Goal: Task Accomplishment & Management: Manage account settings

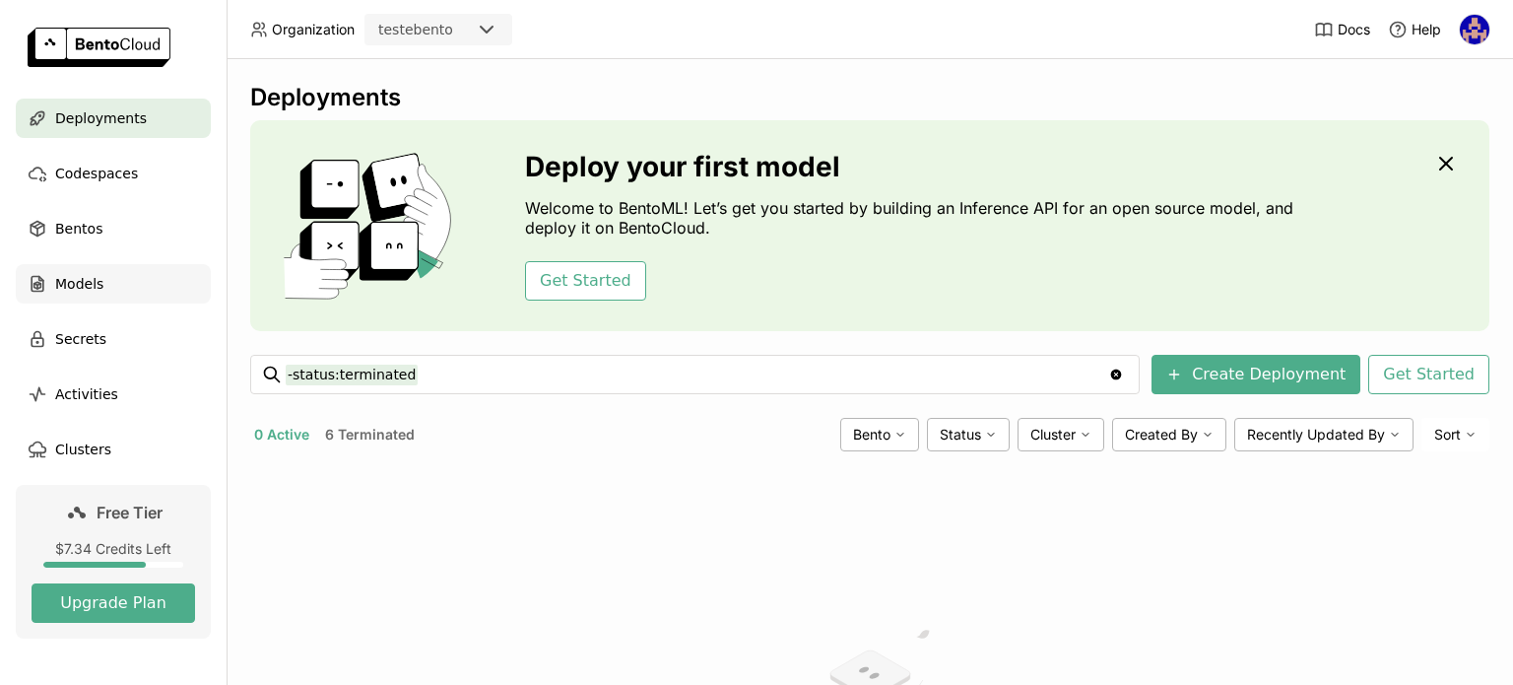
click at [90, 275] on span "Models" at bounding box center [79, 284] width 48 height 24
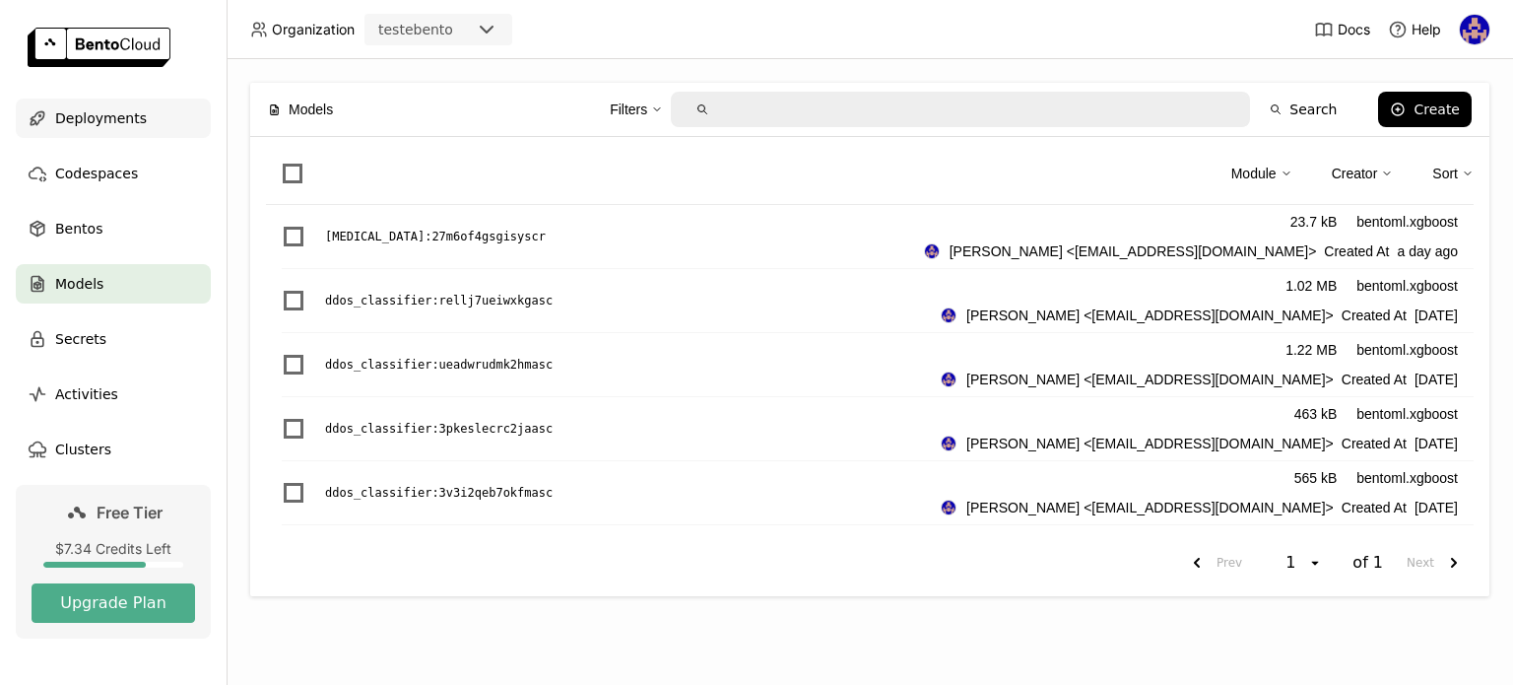
click at [60, 125] on span "Deployments" at bounding box center [101, 118] width 92 height 24
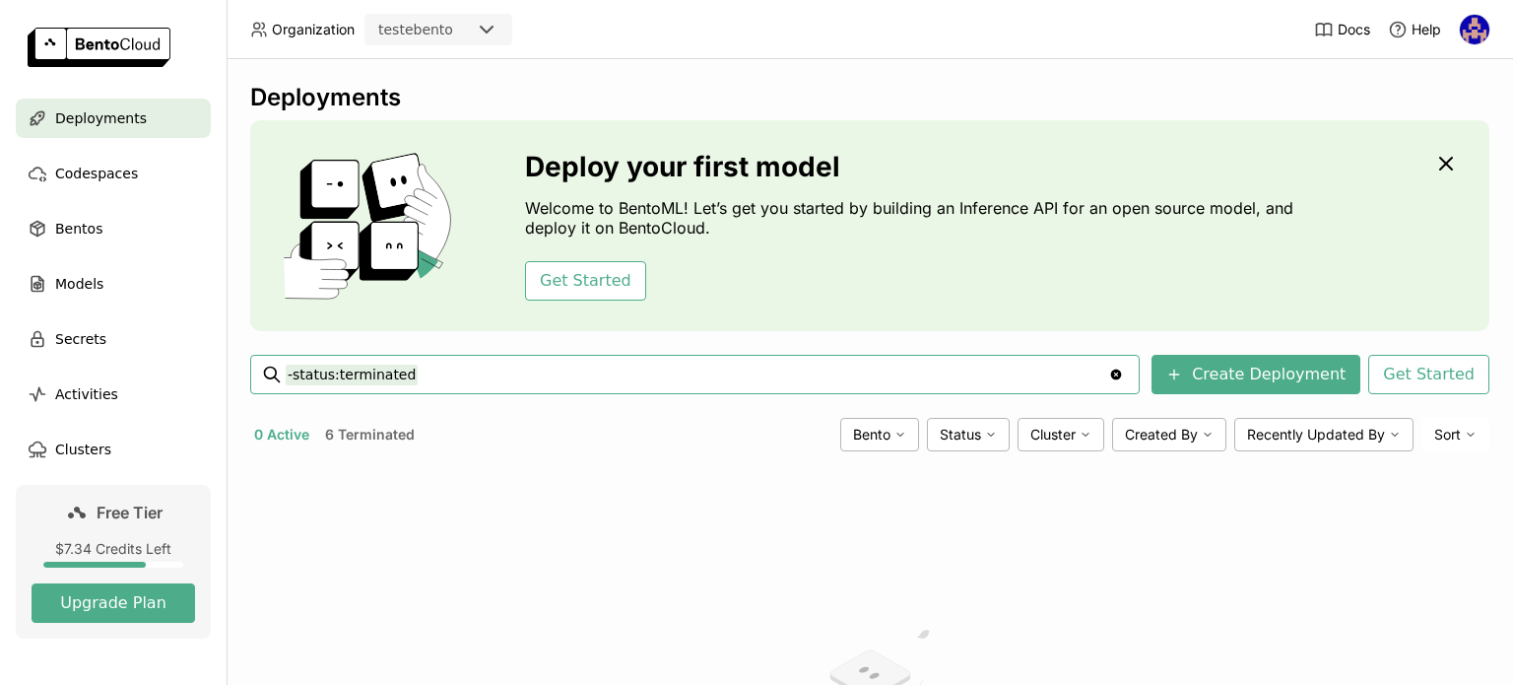
click at [376, 427] on button "6 Terminated" at bounding box center [370, 435] width 98 height 26
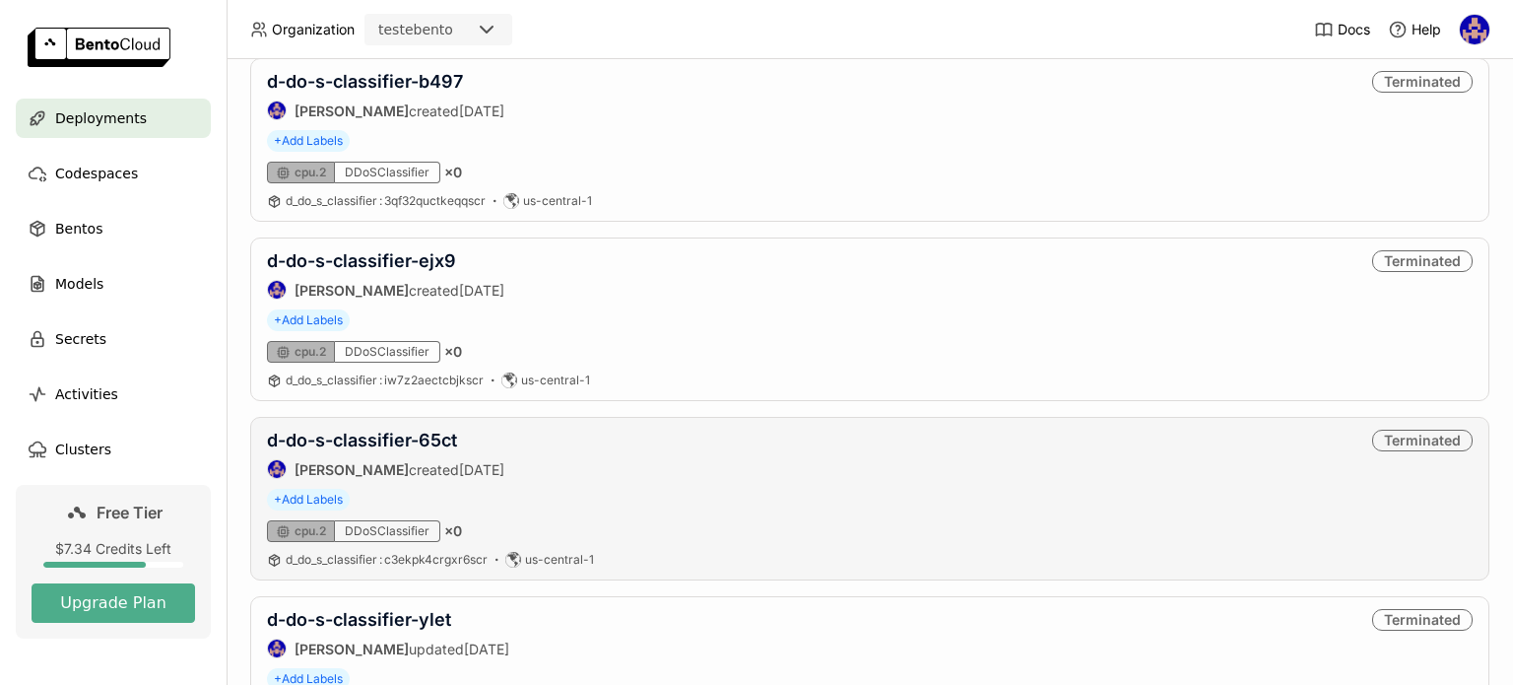
scroll to position [890, 0]
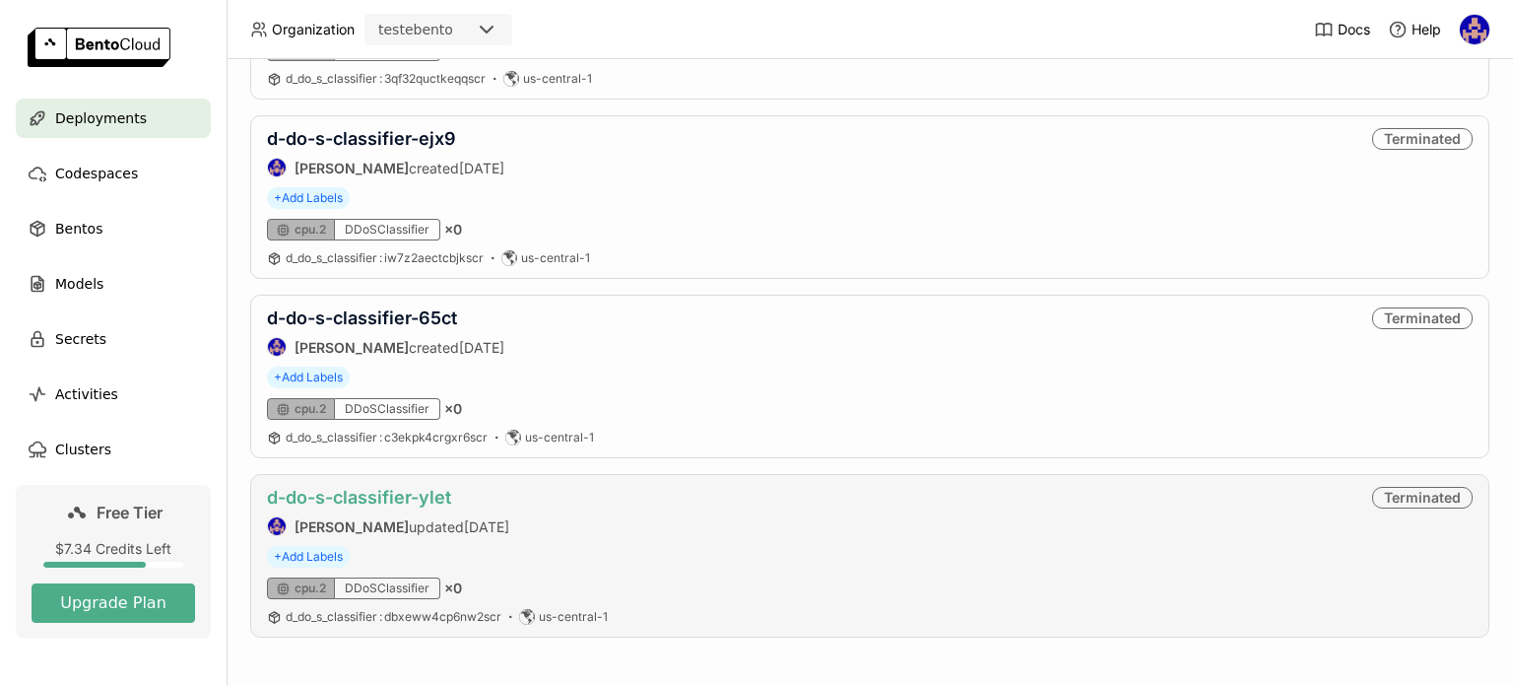
click at [402, 487] on link "d-do-s-classifier-ylet" at bounding box center [359, 497] width 184 height 21
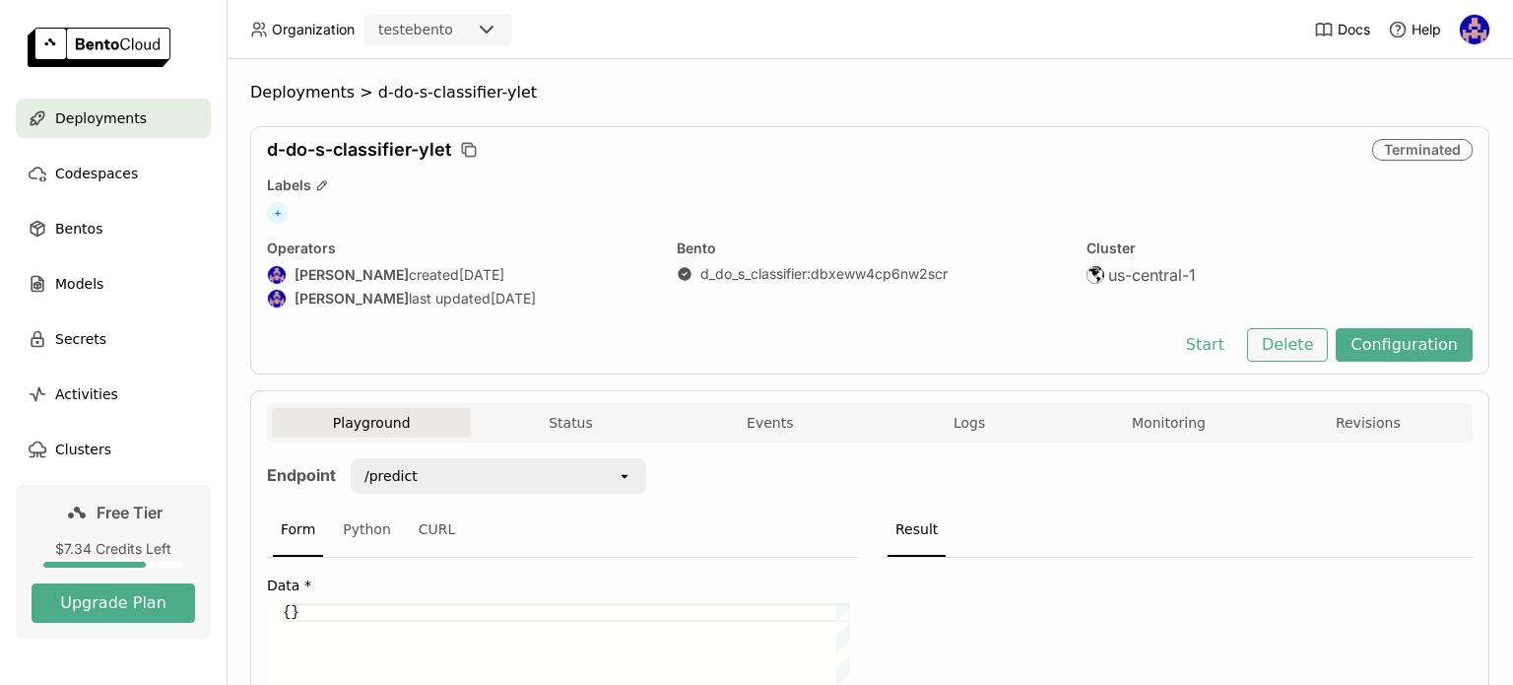
click at [1262, 351] on button "Delete" at bounding box center [1288, 344] width 82 height 33
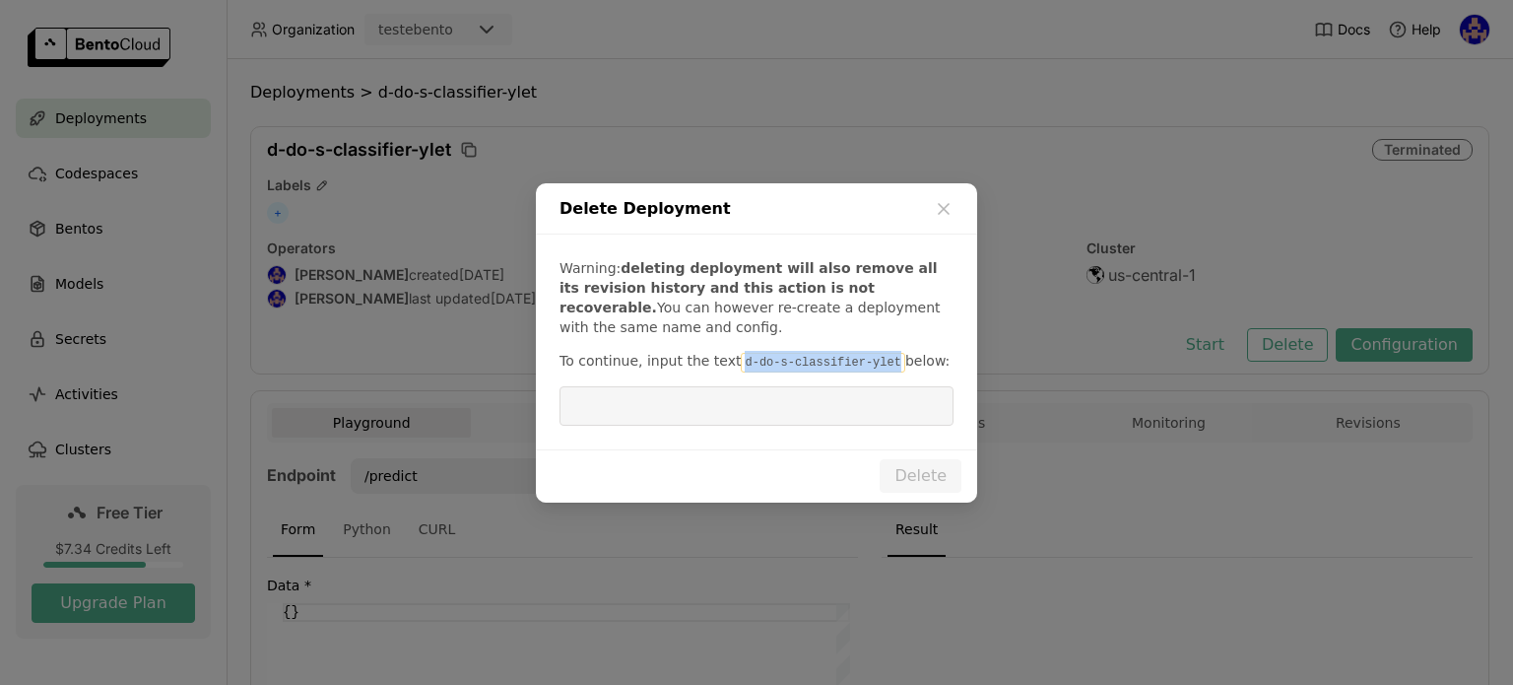
drag, startPoint x: 868, startPoint y: 360, endPoint x: 722, endPoint y: 369, distance: 146.2
click at [741, 369] on code "d-do-s-classifier-ylet" at bounding box center [823, 363] width 164 height 20
copy code "d-do-s-classifier-ylet"
click at [780, 413] on input "dialog" at bounding box center [756, 405] width 370 height 37
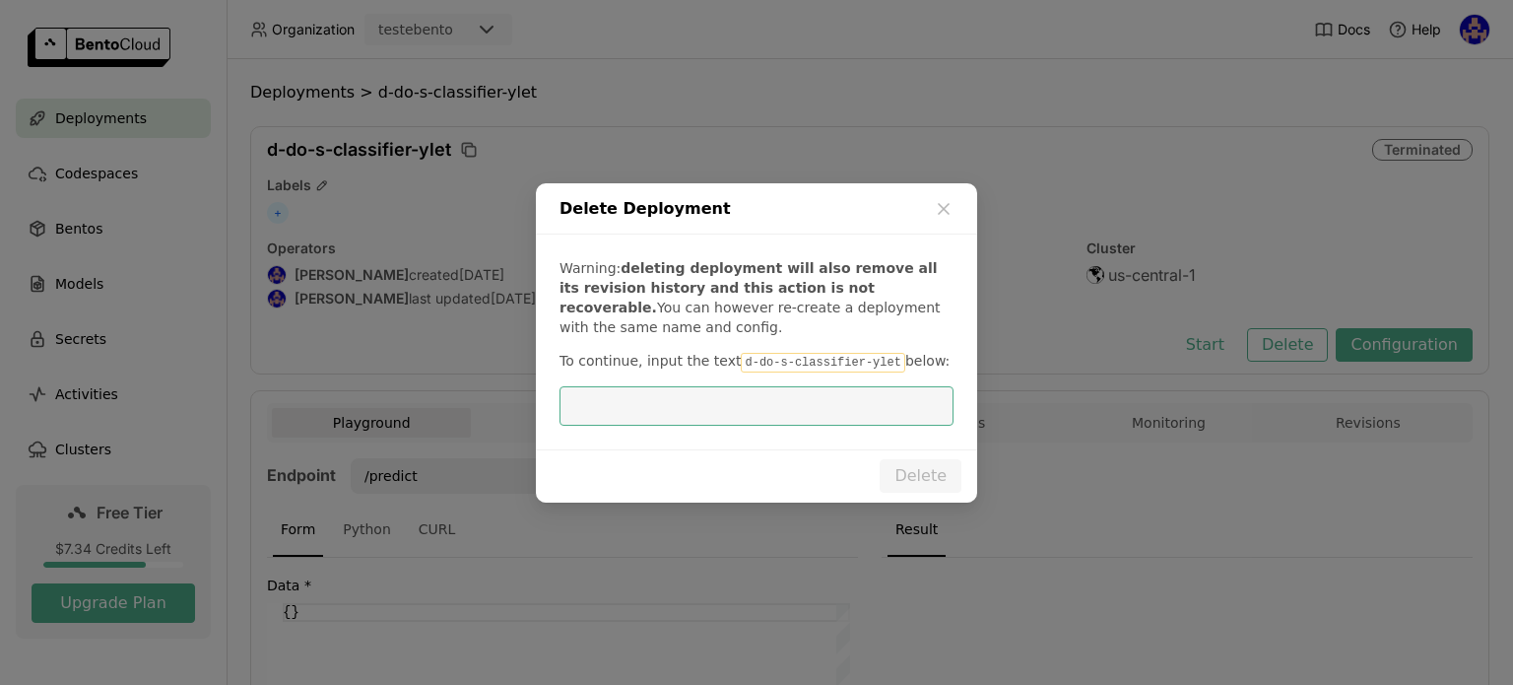
paste input "d-do-s-classifier-ylet"
type input "d-do-s-classifier-ylet"
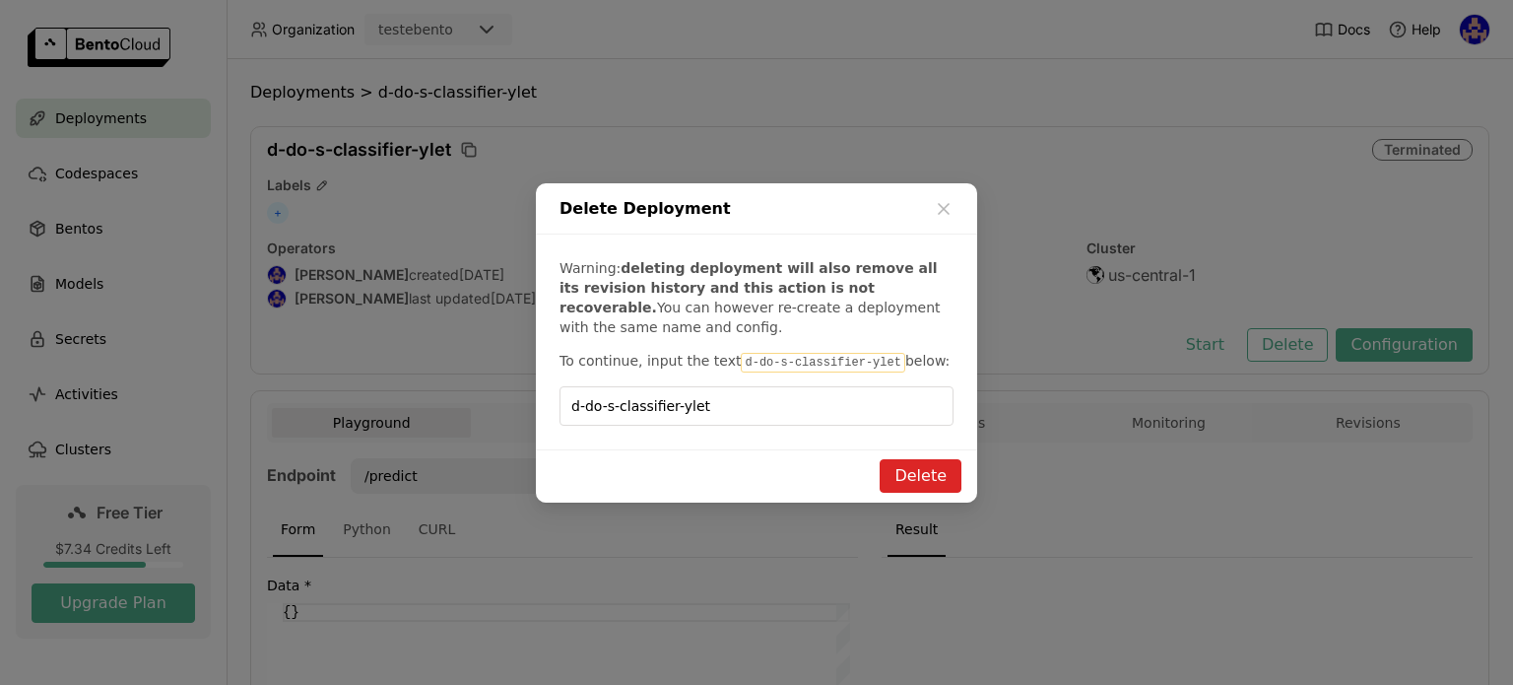
click at [901, 480] on button "Delete" at bounding box center [921, 475] width 82 height 33
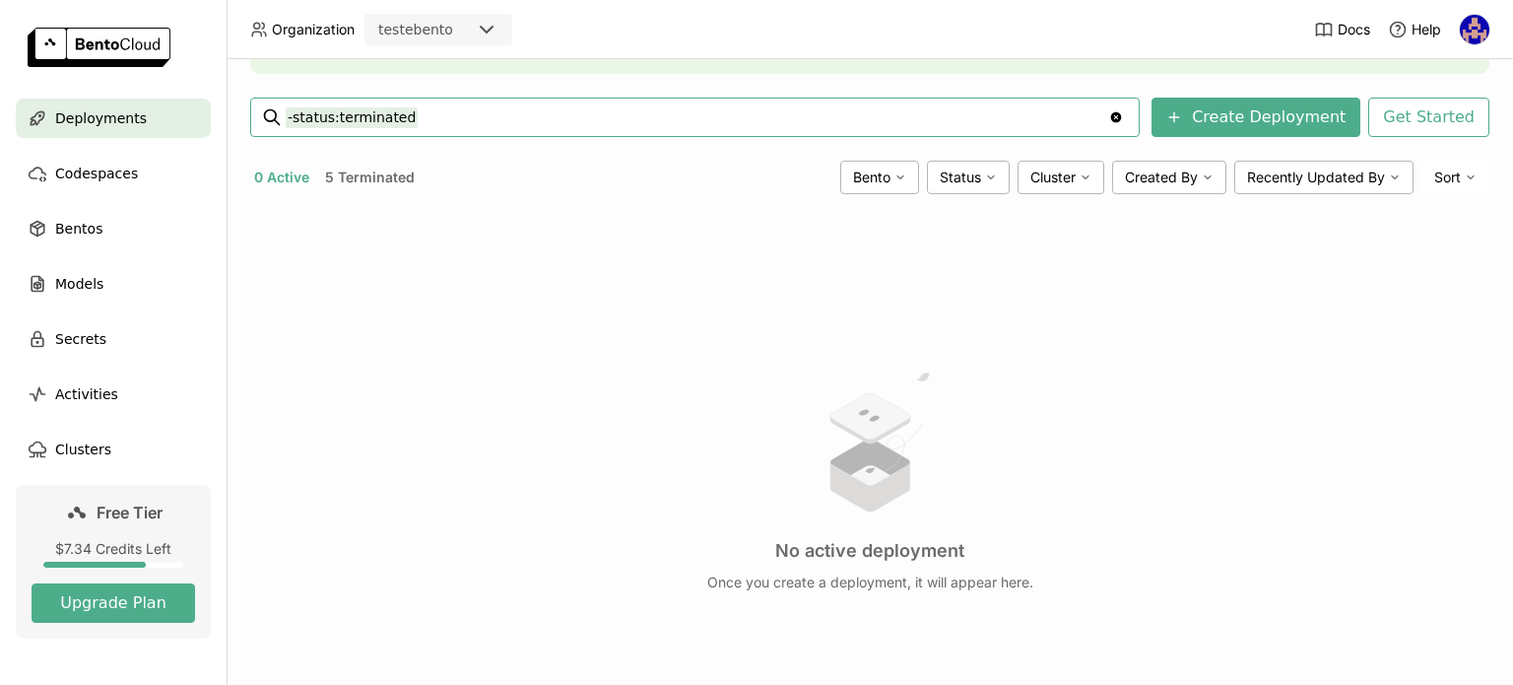
scroll to position [296, 0]
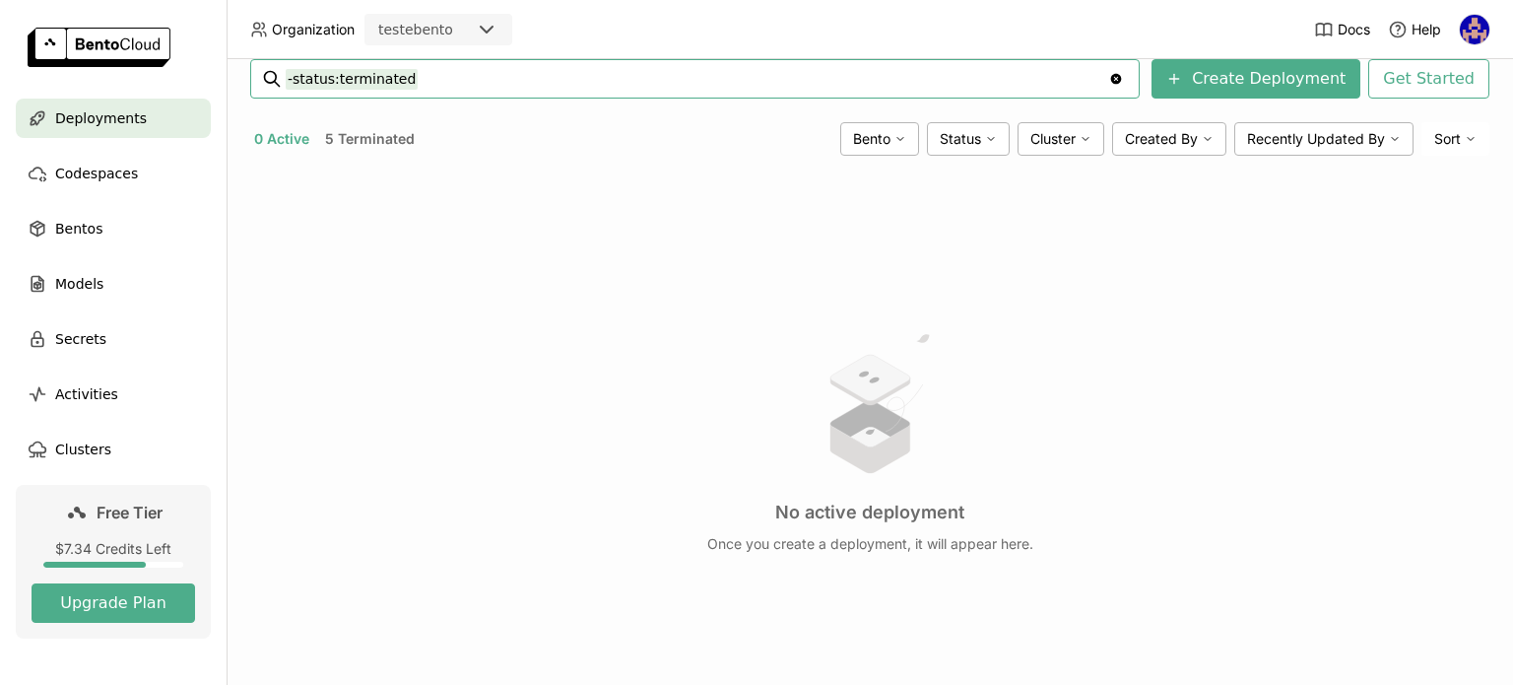
click at [407, 146] on button "5 Terminated" at bounding box center [370, 139] width 98 height 26
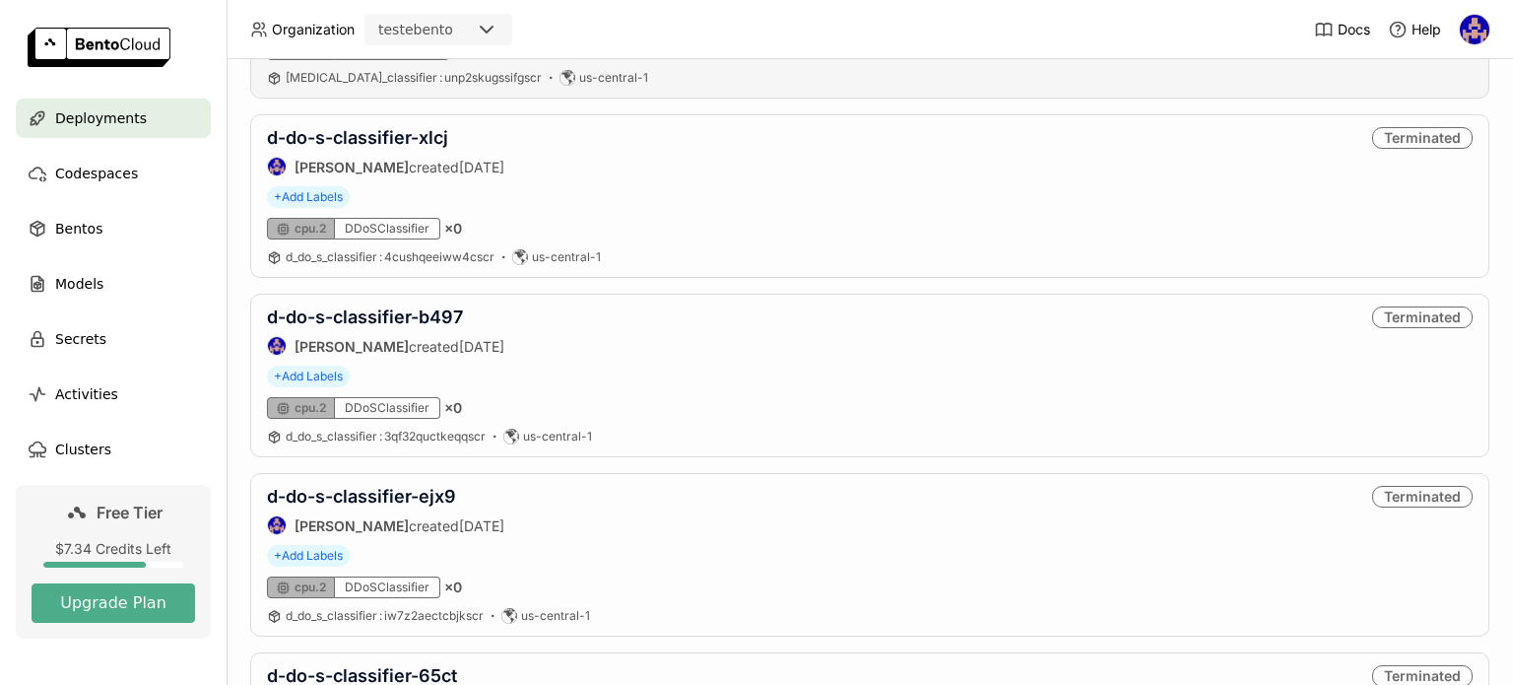
scroll to position [711, 0]
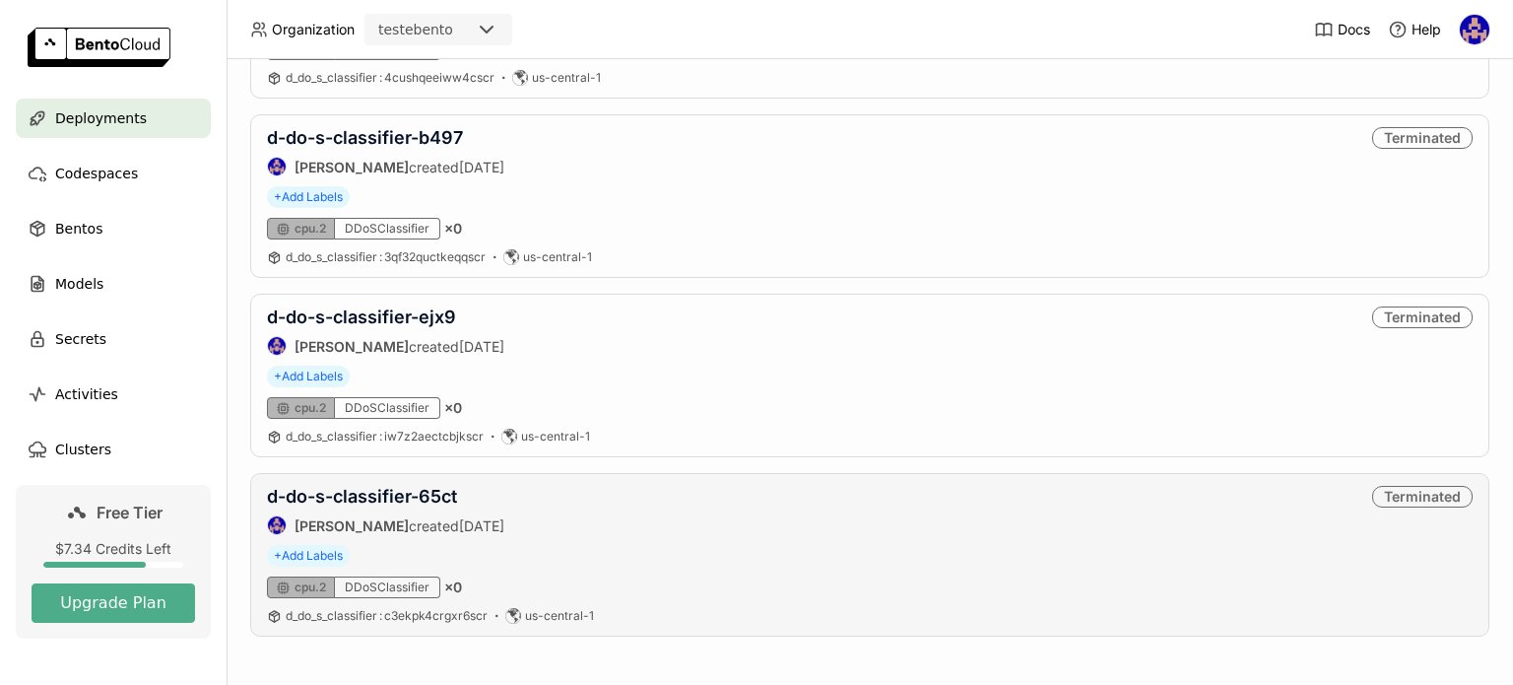
click at [441, 504] on div "d-do-s-classifier-65ct [PERSON_NAME] created [DATE]" at bounding box center [385, 510] width 237 height 49
click at [441, 496] on link "d-do-s-classifier-65ct" at bounding box center [362, 496] width 190 height 21
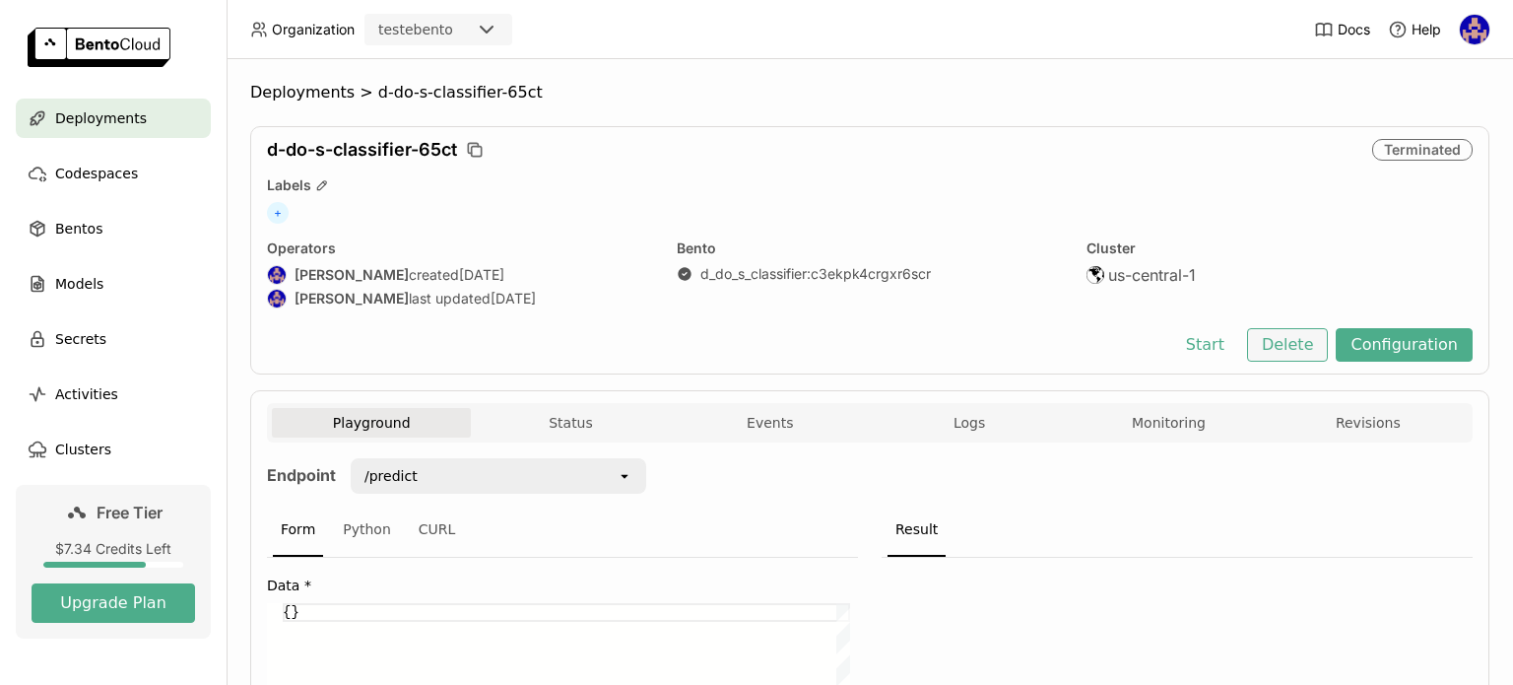
click at [1294, 340] on button "Delete" at bounding box center [1288, 344] width 82 height 33
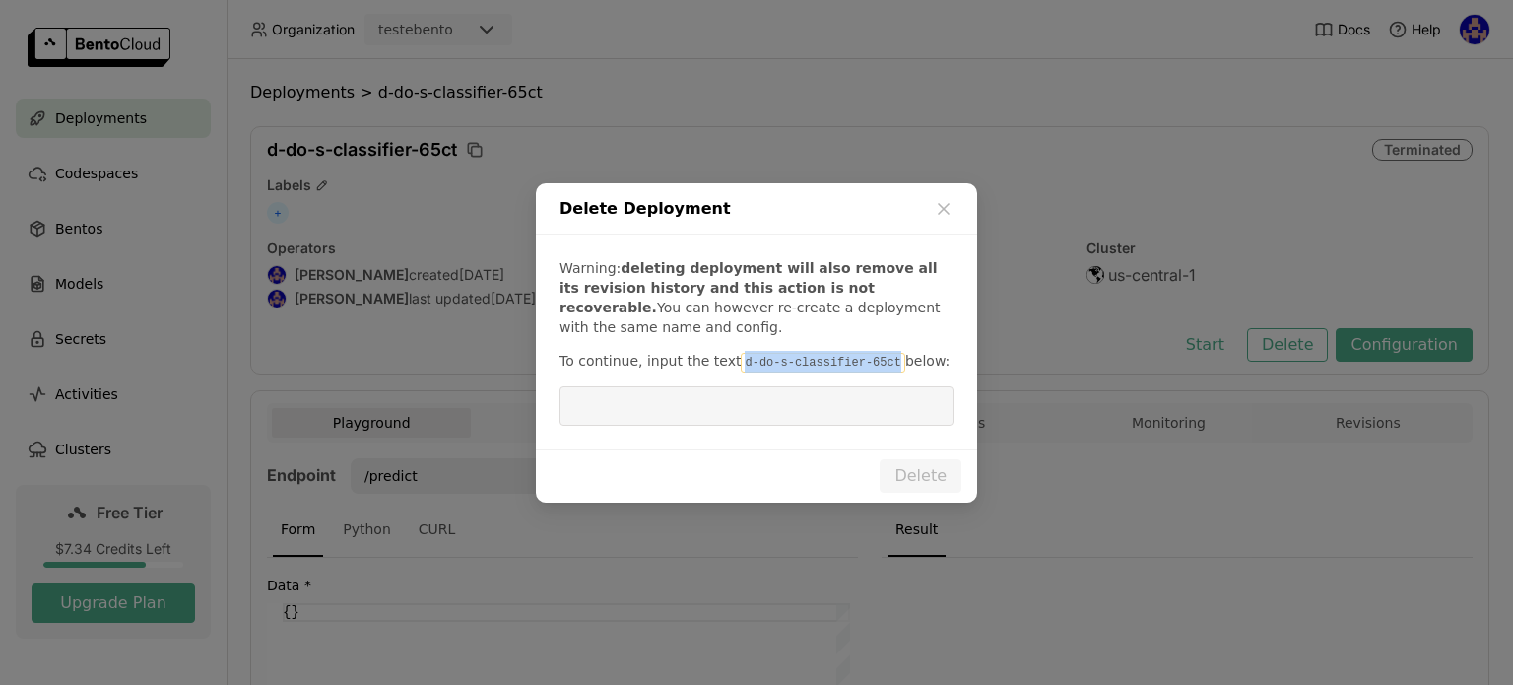
drag, startPoint x: 868, startPoint y: 362, endPoint x: 728, endPoint y: 358, distance: 140.0
click at [741, 358] on code "d-do-s-classifier-65ct" at bounding box center [823, 363] width 164 height 20
copy code "d-do-s-classifier-65ct"
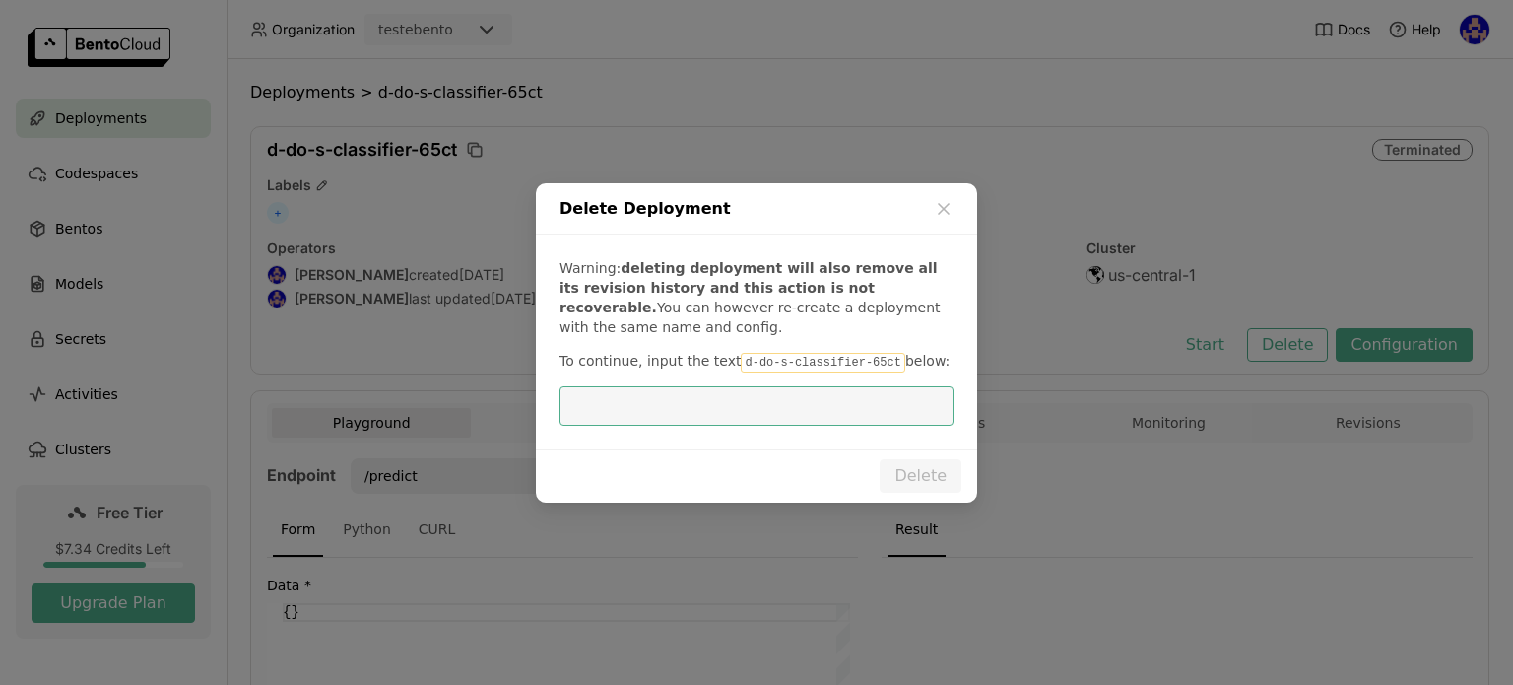
click at [784, 401] on input "dialog" at bounding box center [756, 405] width 370 height 37
paste input "d-do-s-classifier-65ct"
type input "d-do-s-classifier-65ct"
click at [932, 496] on div "Delete" at bounding box center [756, 475] width 441 height 53
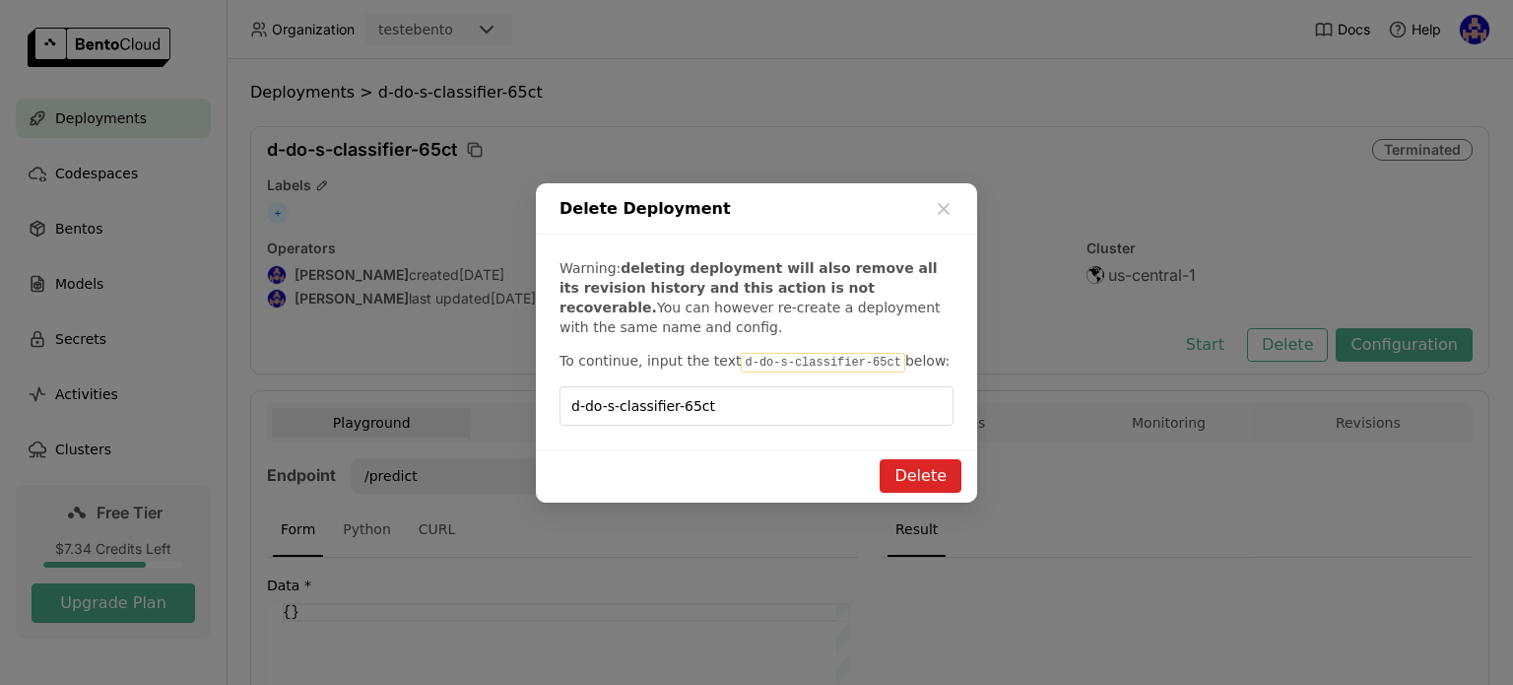
click at [934, 476] on button "Delete" at bounding box center [921, 475] width 82 height 33
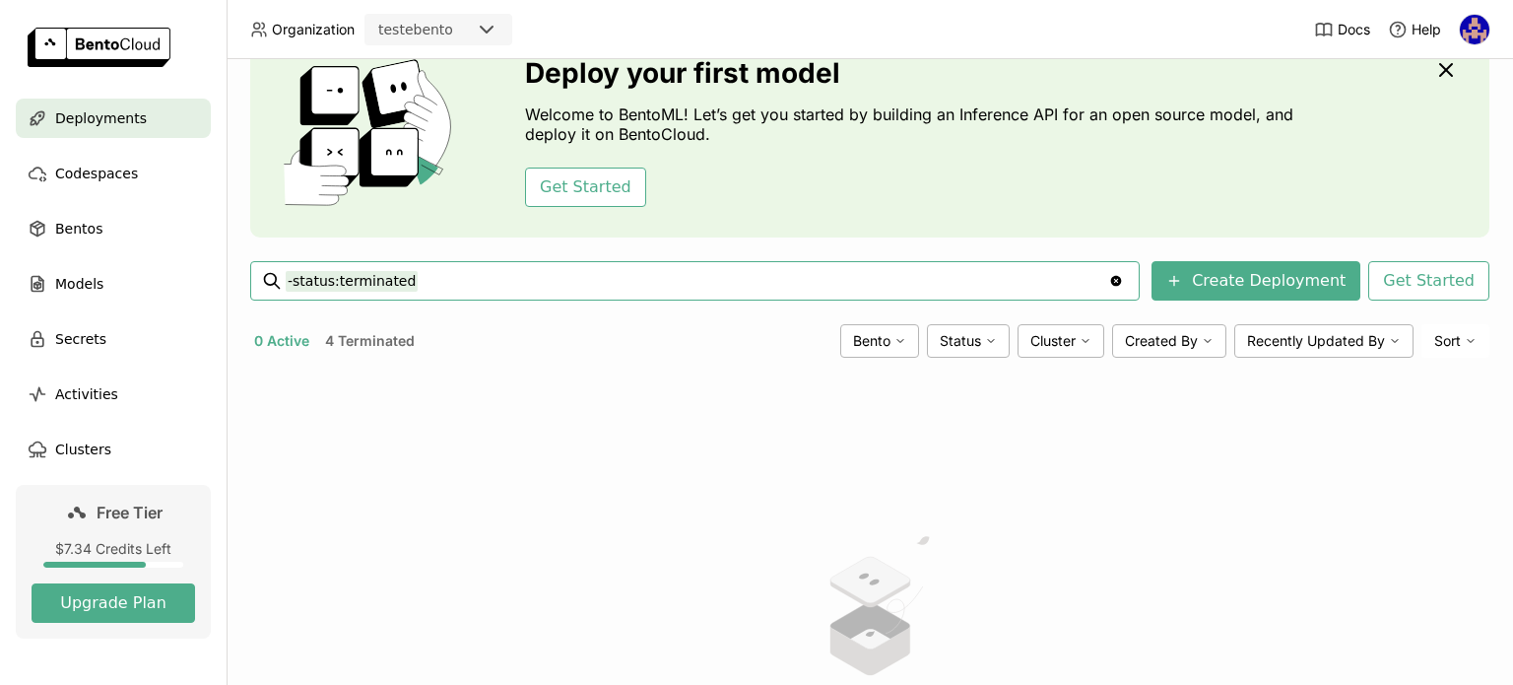
scroll to position [78, 0]
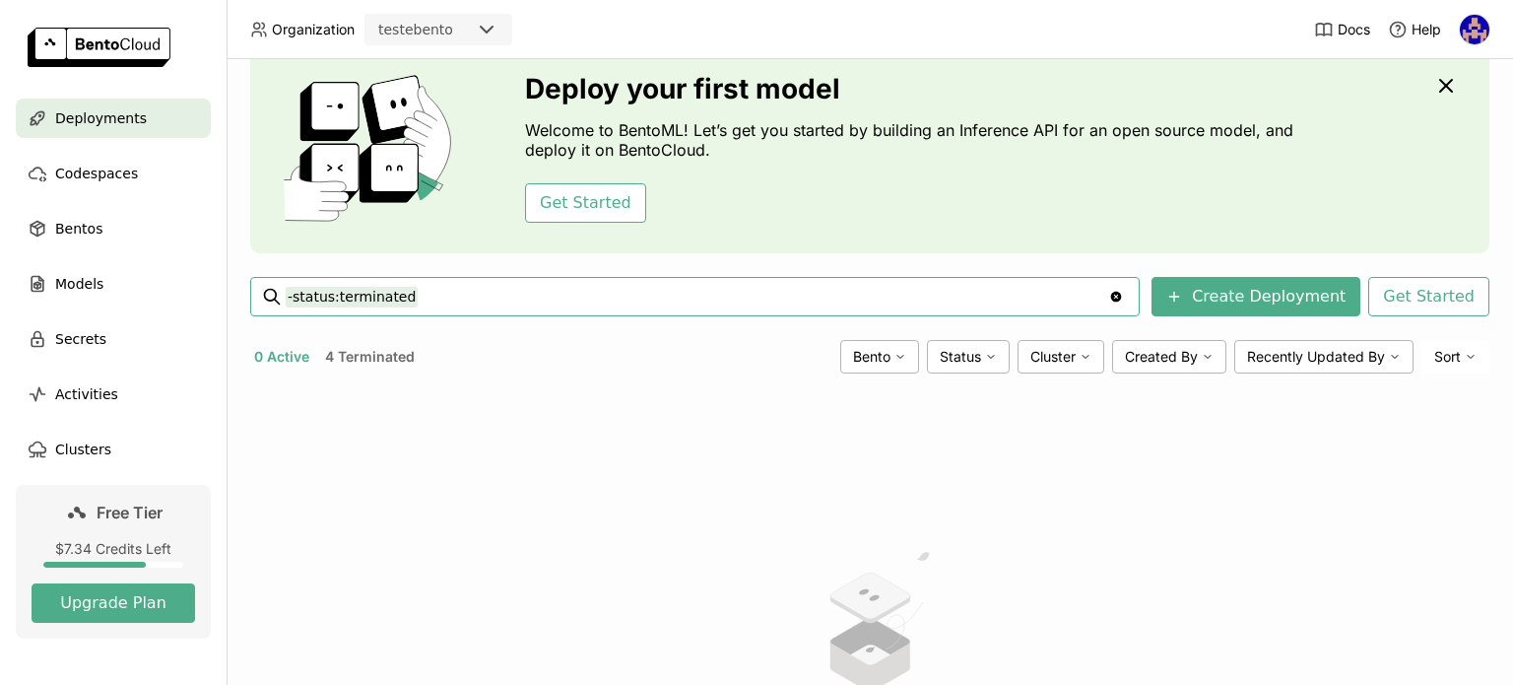
click at [363, 358] on button "4 Terminated" at bounding box center [370, 357] width 98 height 26
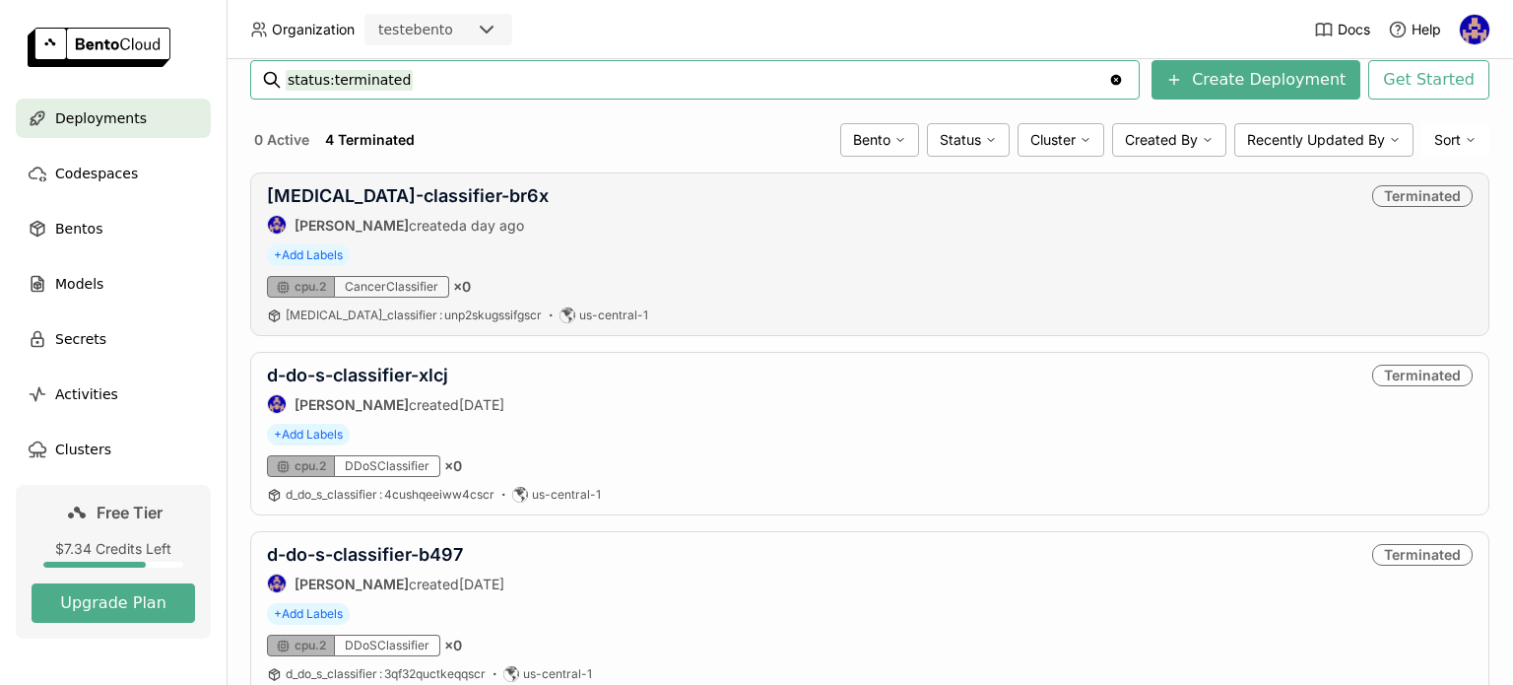
scroll to position [532, 0]
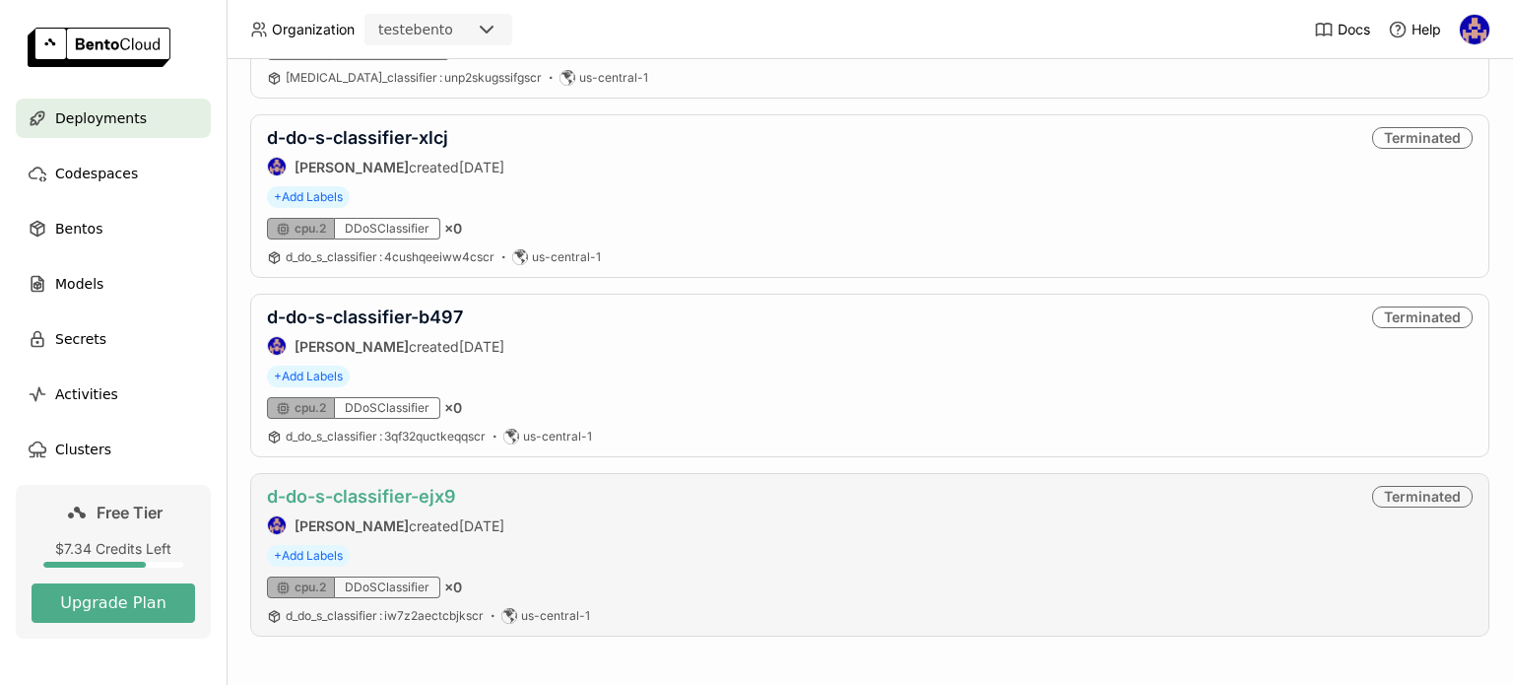
click at [435, 498] on link "d-do-s-classifier-ejx9" at bounding box center [361, 496] width 189 height 21
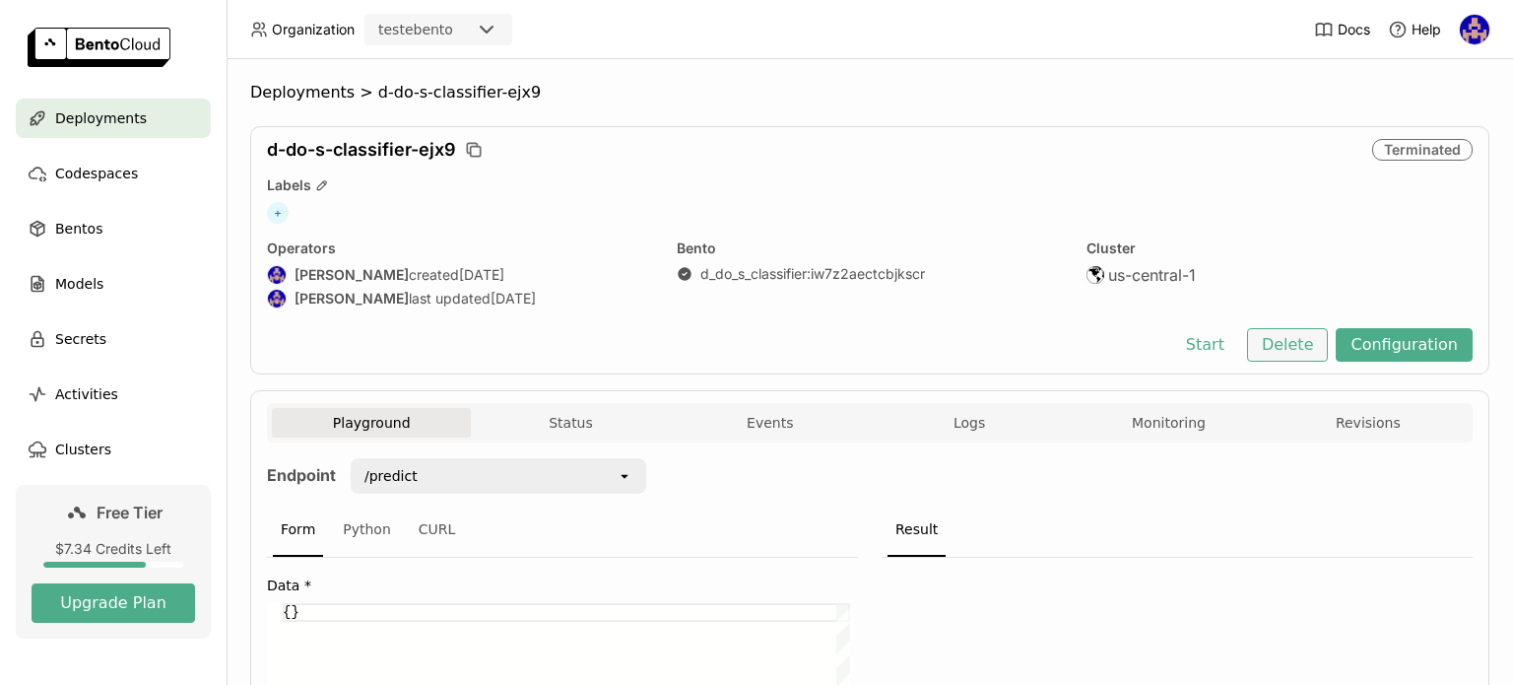
click at [1285, 342] on button "Delete" at bounding box center [1288, 344] width 82 height 33
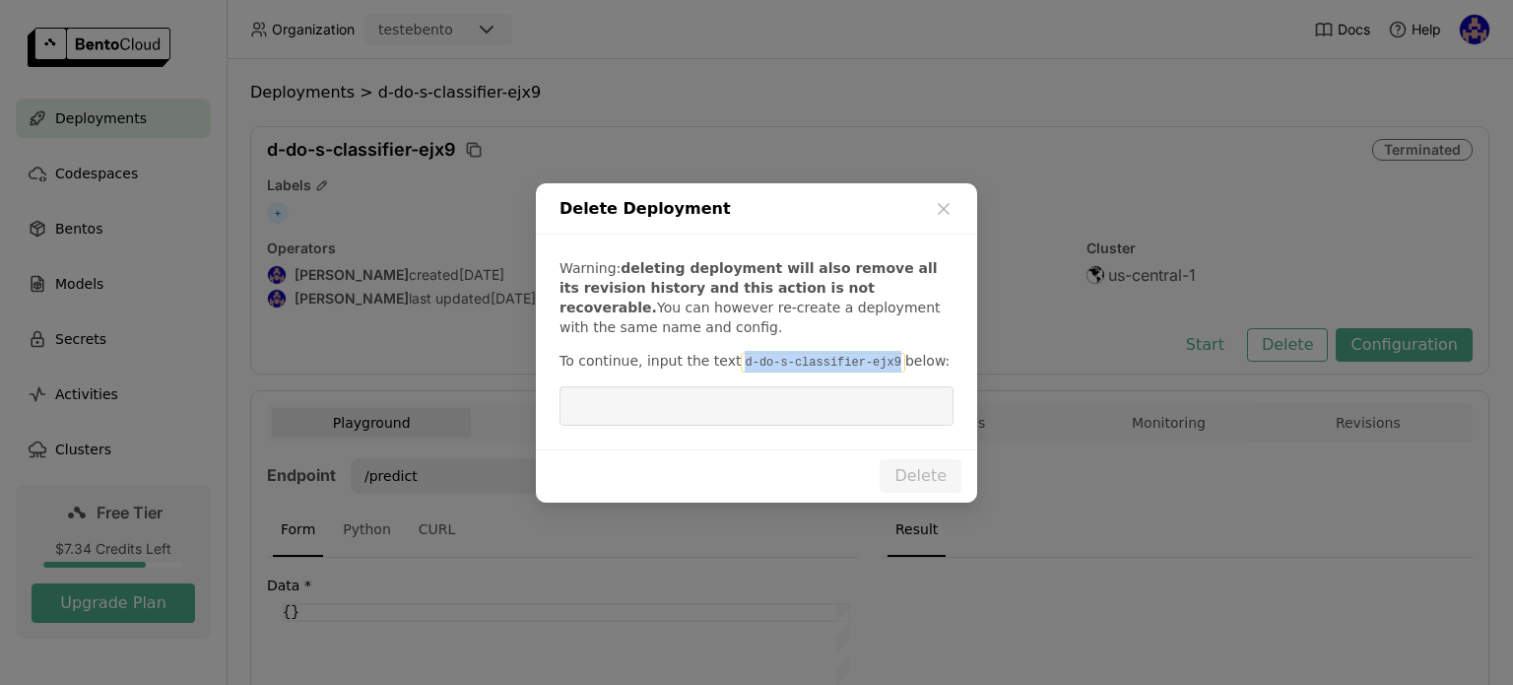
drag, startPoint x: 867, startPoint y: 361, endPoint x: 724, endPoint y: 364, distance: 142.9
click at [741, 364] on code "d-do-s-classifier-ejx9" at bounding box center [823, 363] width 164 height 20
copy code "d-do-s-classifier-ejx9"
click at [776, 401] on input "dialog" at bounding box center [756, 405] width 370 height 37
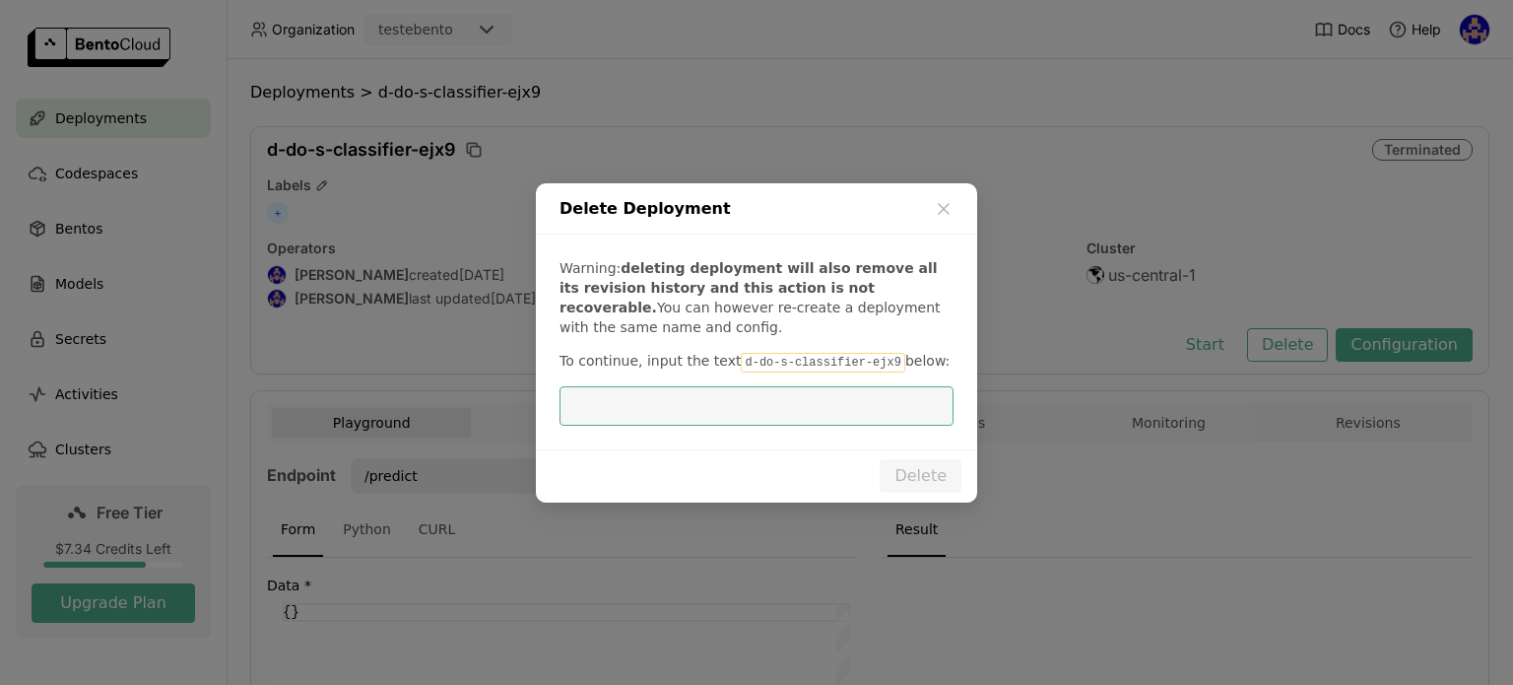
paste input "d-do-s-classifier-ejx9"
type input "d-do-s-classifier-ejx9"
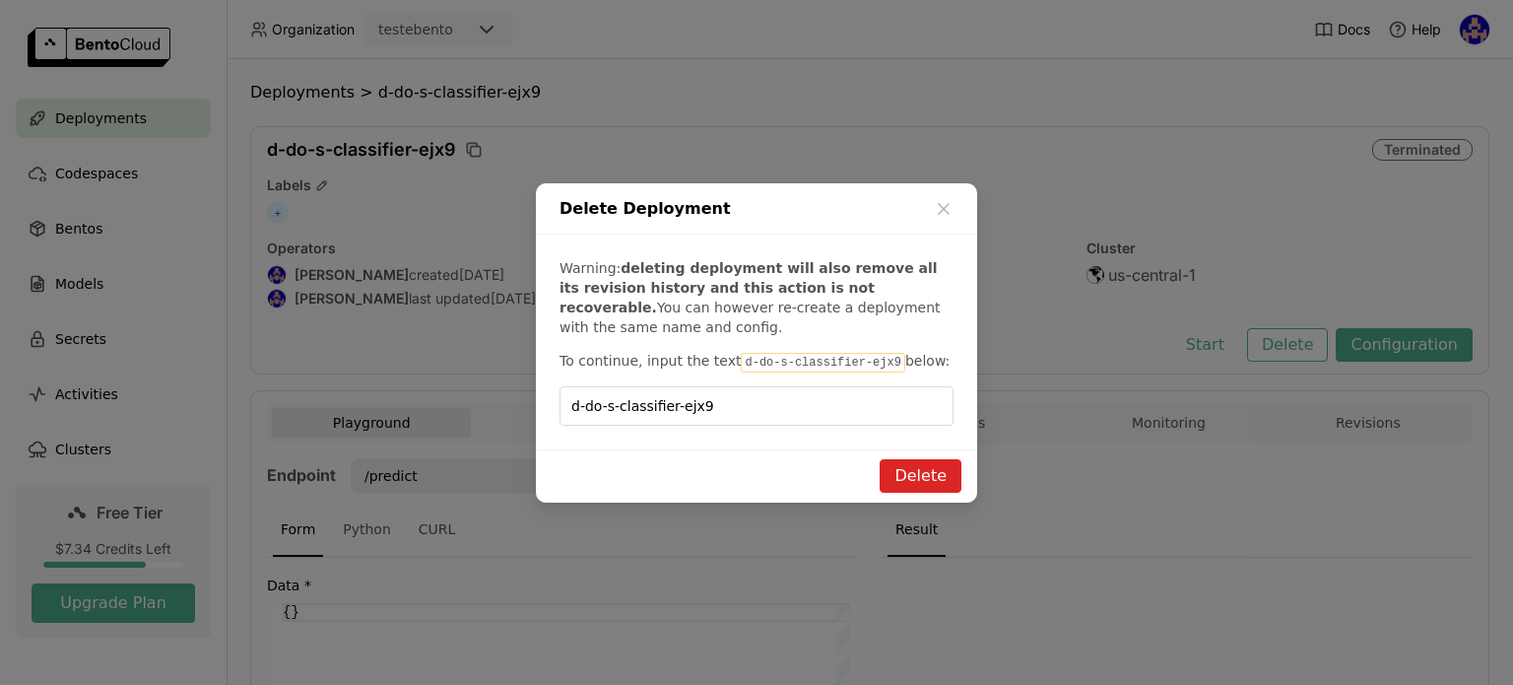
click at [913, 468] on button "Delete" at bounding box center [921, 475] width 82 height 33
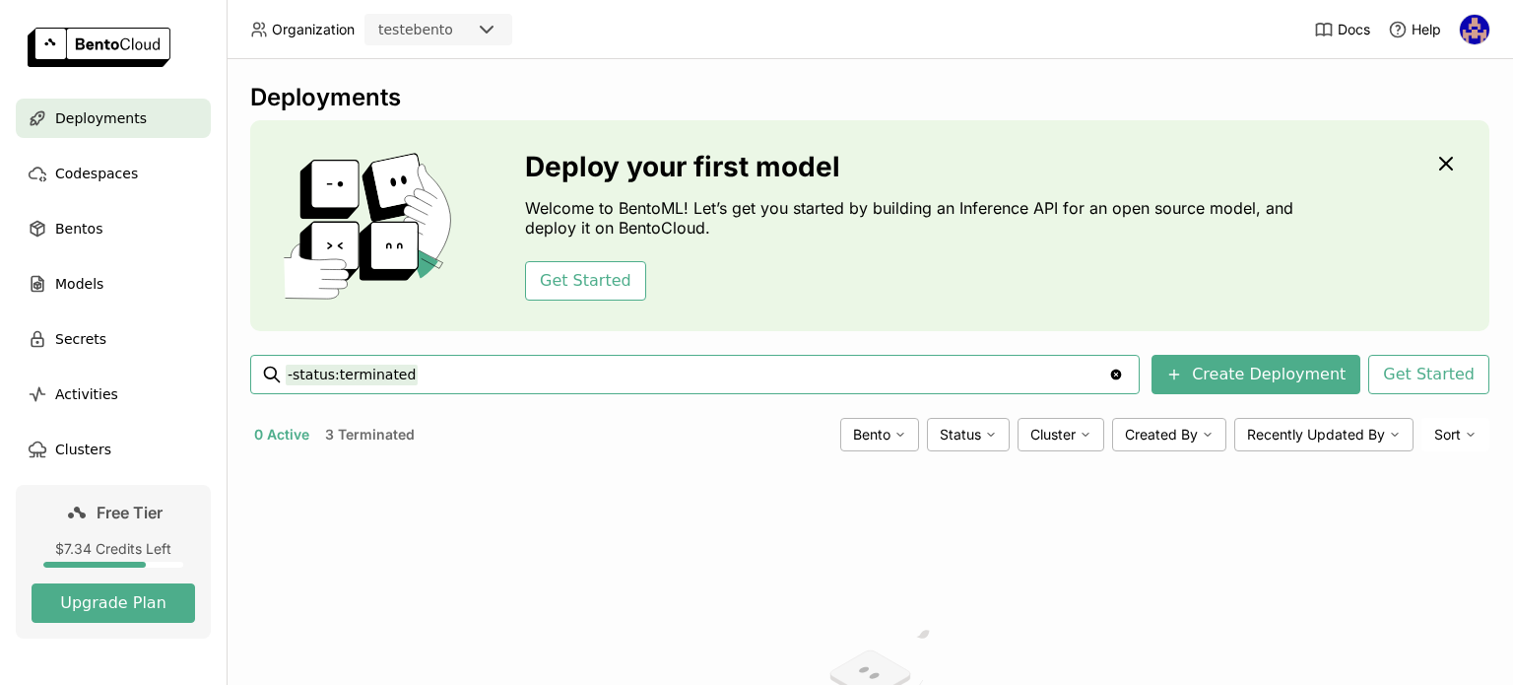
click at [363, 448] on div "0 Active 3 Terminated Bento Status Cluster Created By Recently Updated By Sort" at bounding box center [869, 434] width 1239 height 33
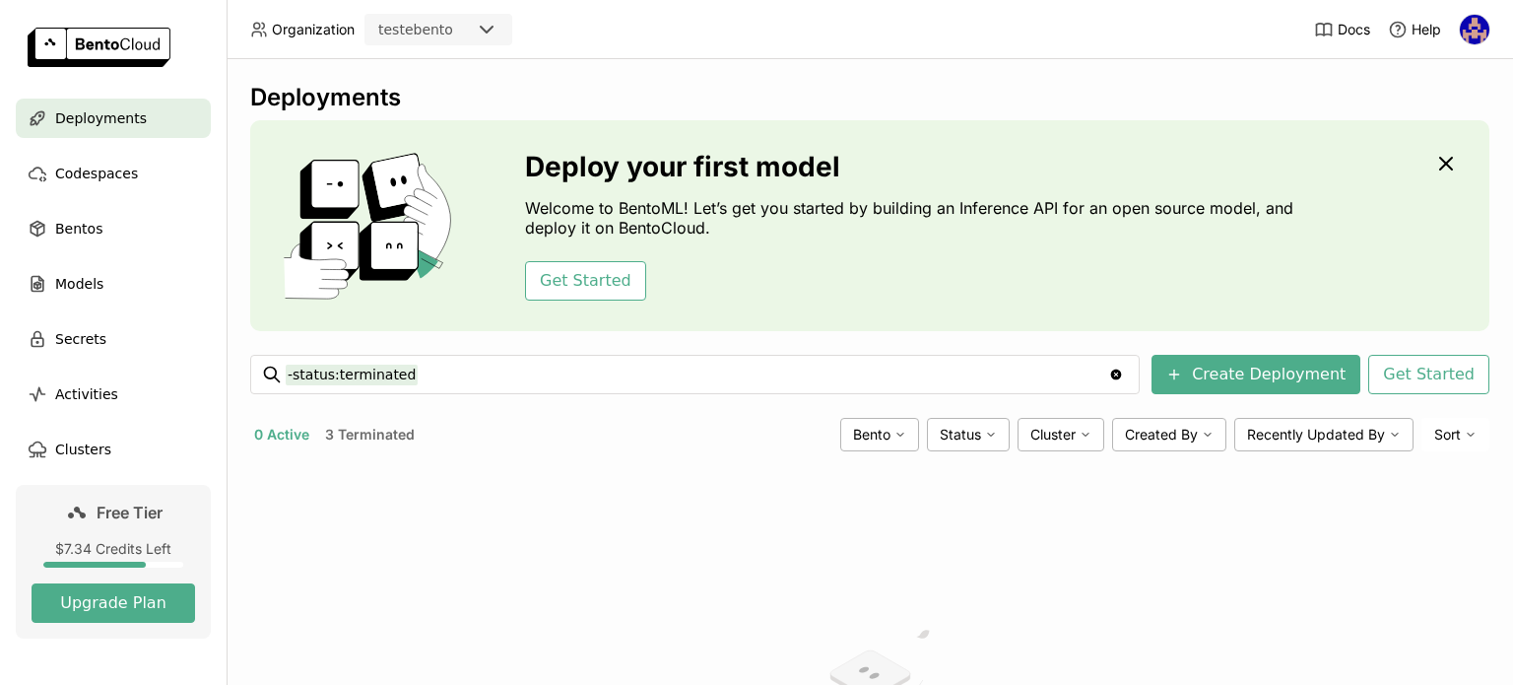
click at [367, 440] on button "3 Terminated" at bounding box center [370, 435] width 98 height 26
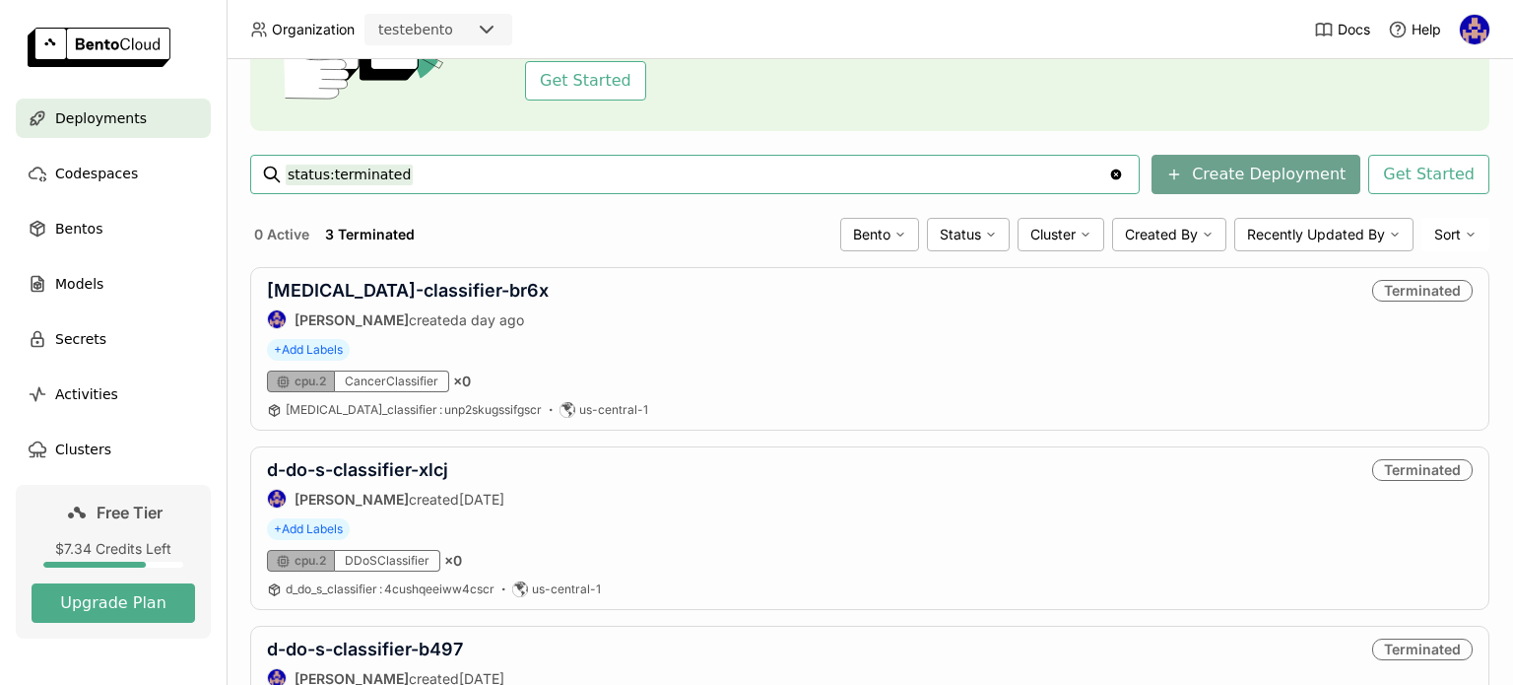
scroll to position [355, 0]
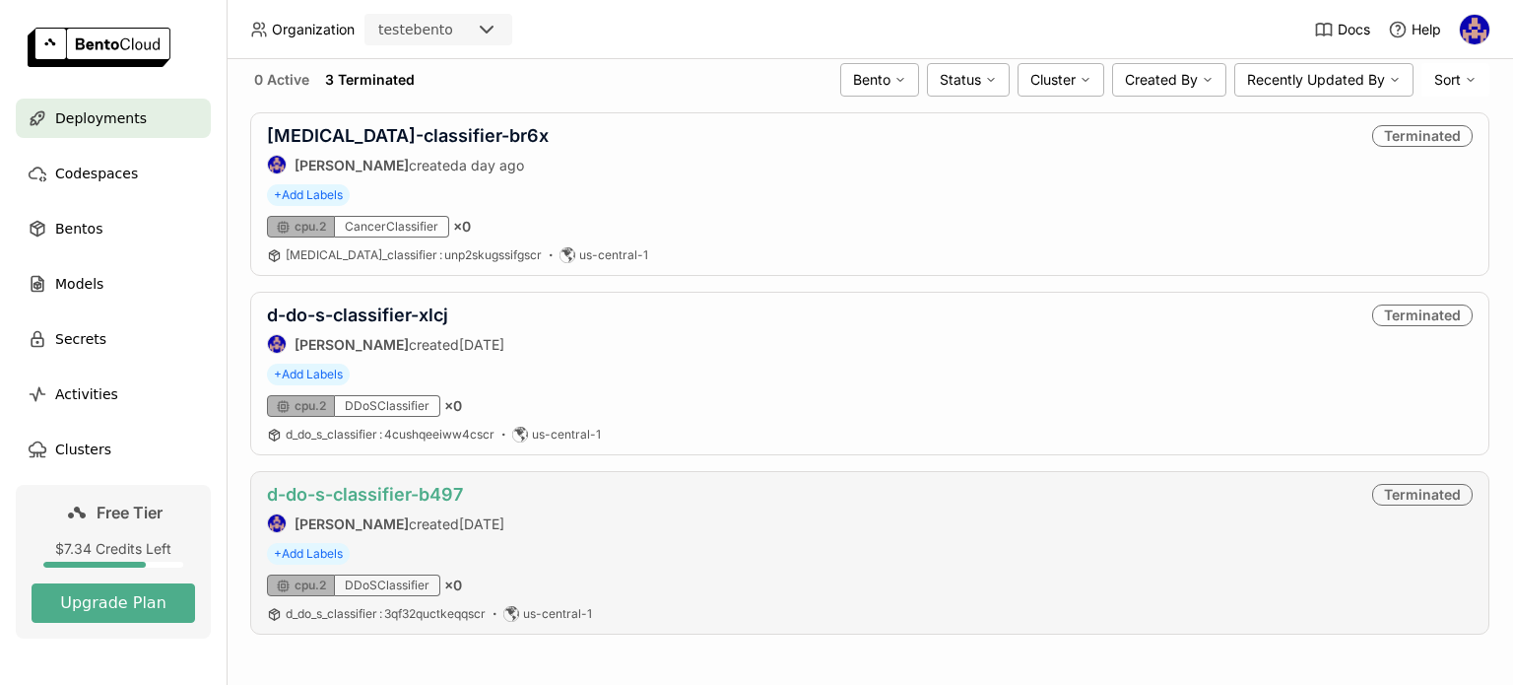
click at [405, 484] on link "d-do-s-classifier-b497" at bounding box center [365, 494] width 196 height 21
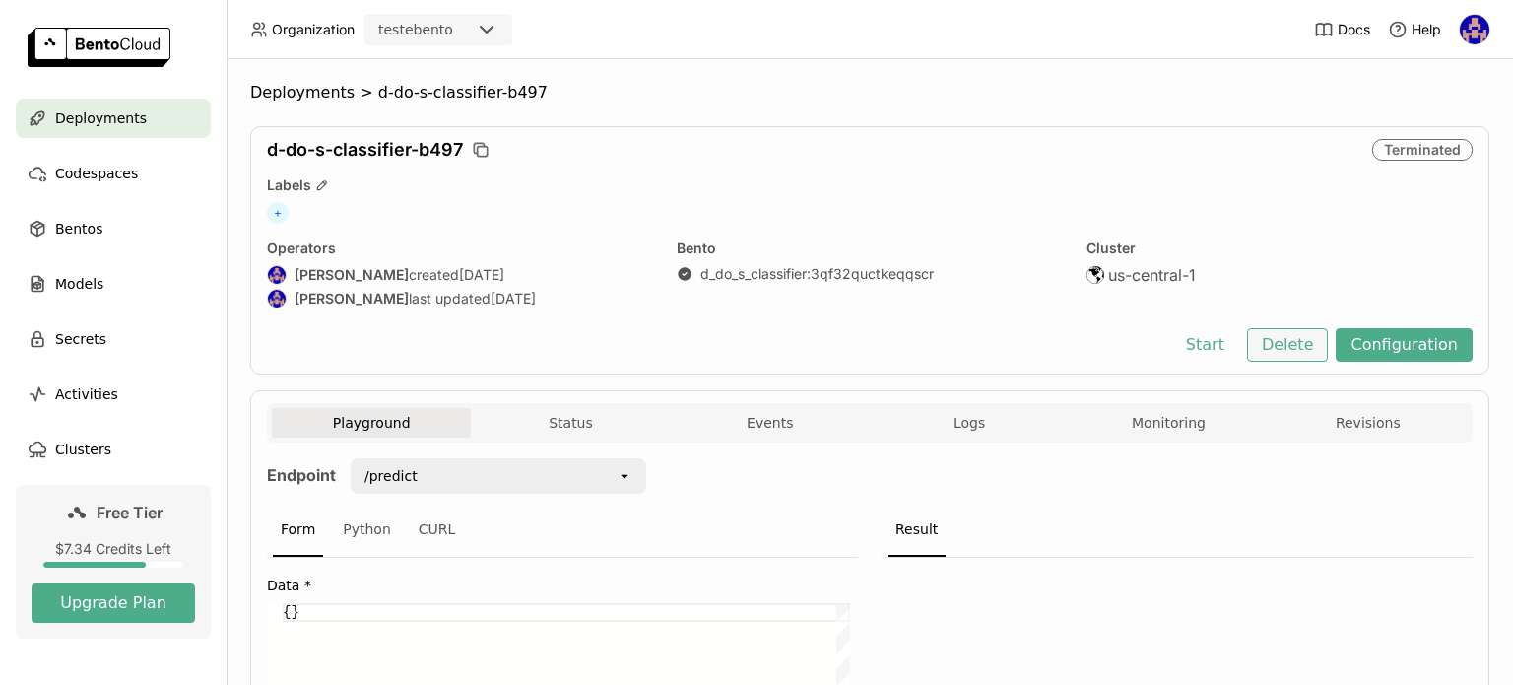
click at [1276, 354] on button "Delete" at bounding box center [1288, 344] width 82 height 33
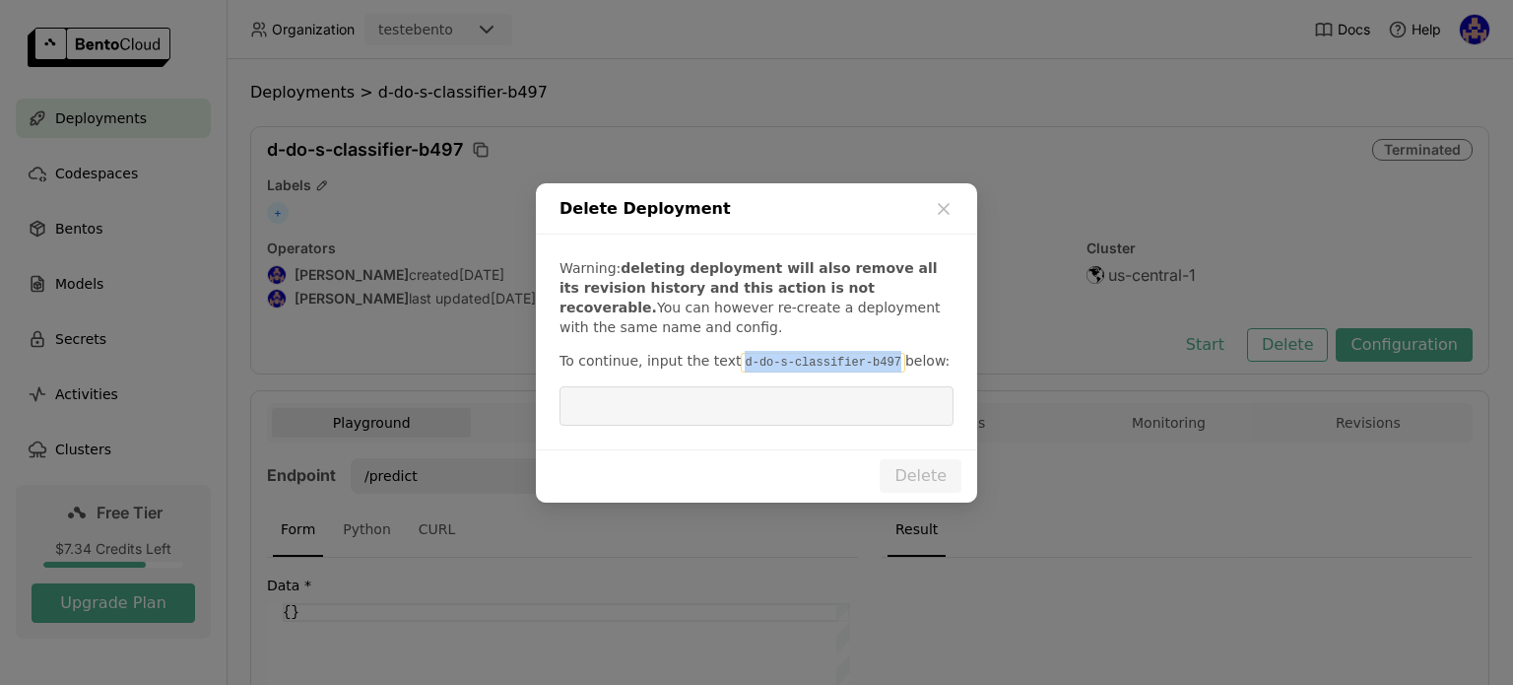
drag, startPoint x: 871, startPoint y: 360, endPoint x: 729, endPoint y: 359, distance: 141.9
click at [741, 359] on code "d-do-s-classifier-b497" at bounding box center [823, 363] width 164 height 20
copy code "d-do-s-classifier-b497"
click at [765, 401] on input "dialog" at bounding box center [756, 405] width 370 height 37
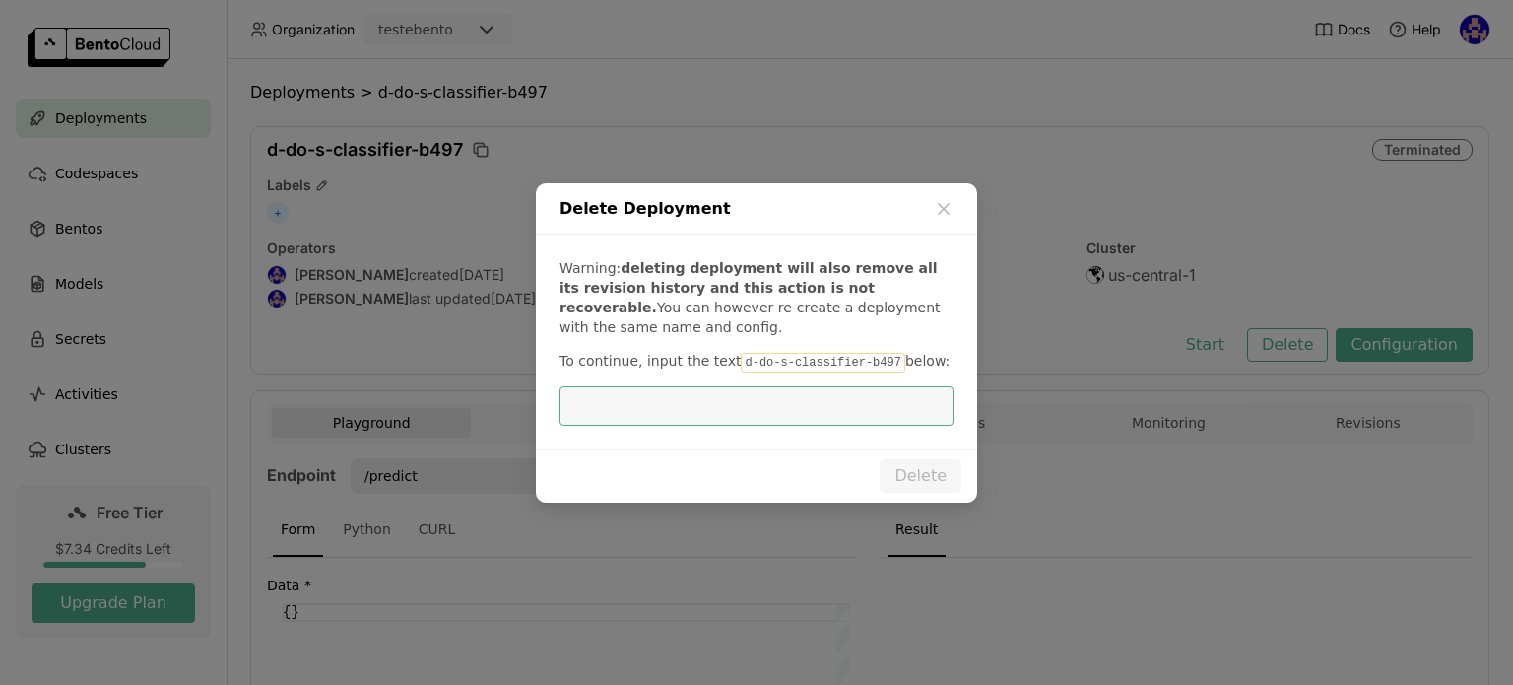
paste input "d-do-s-classifier-b497"
type input "d-do-s-classifier-b497"
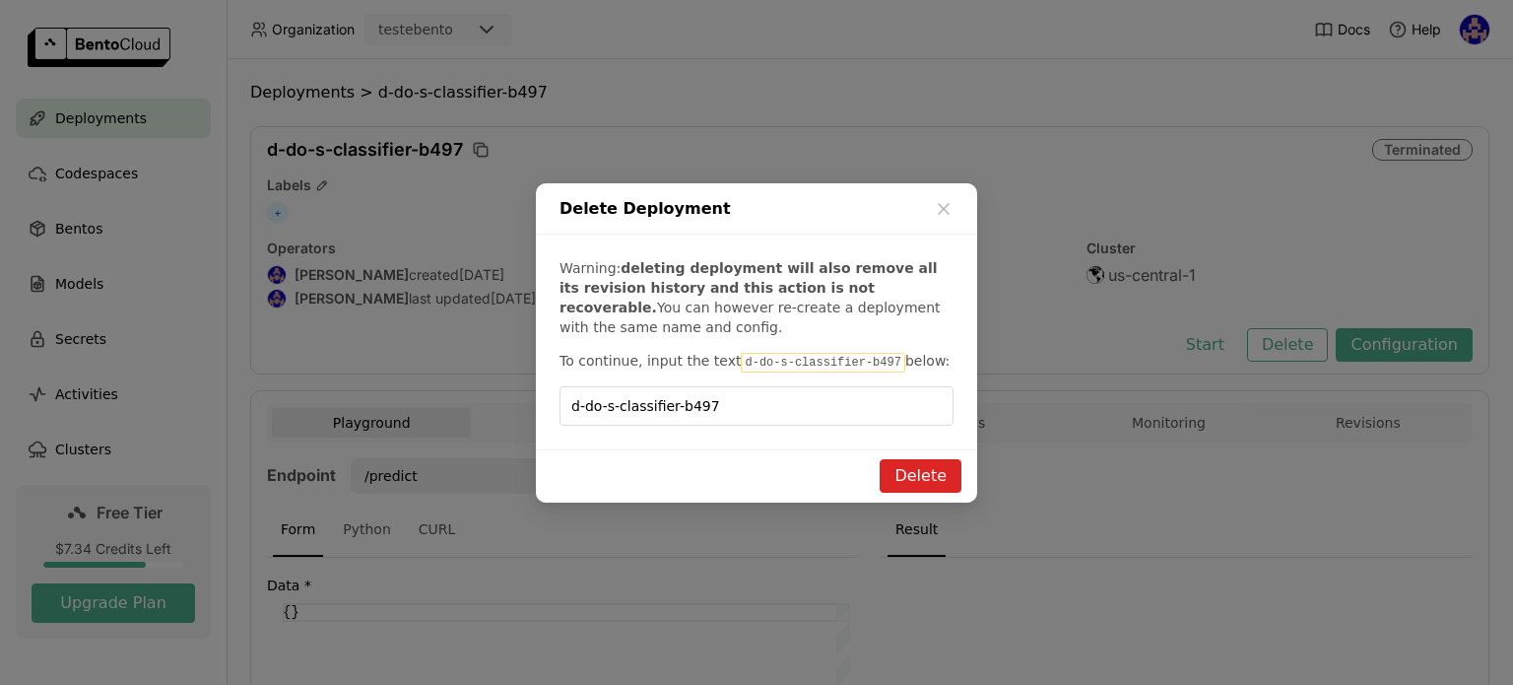
click at [956, 468] on button "Delete" at bounding box center [921, 475] width 82 height 33
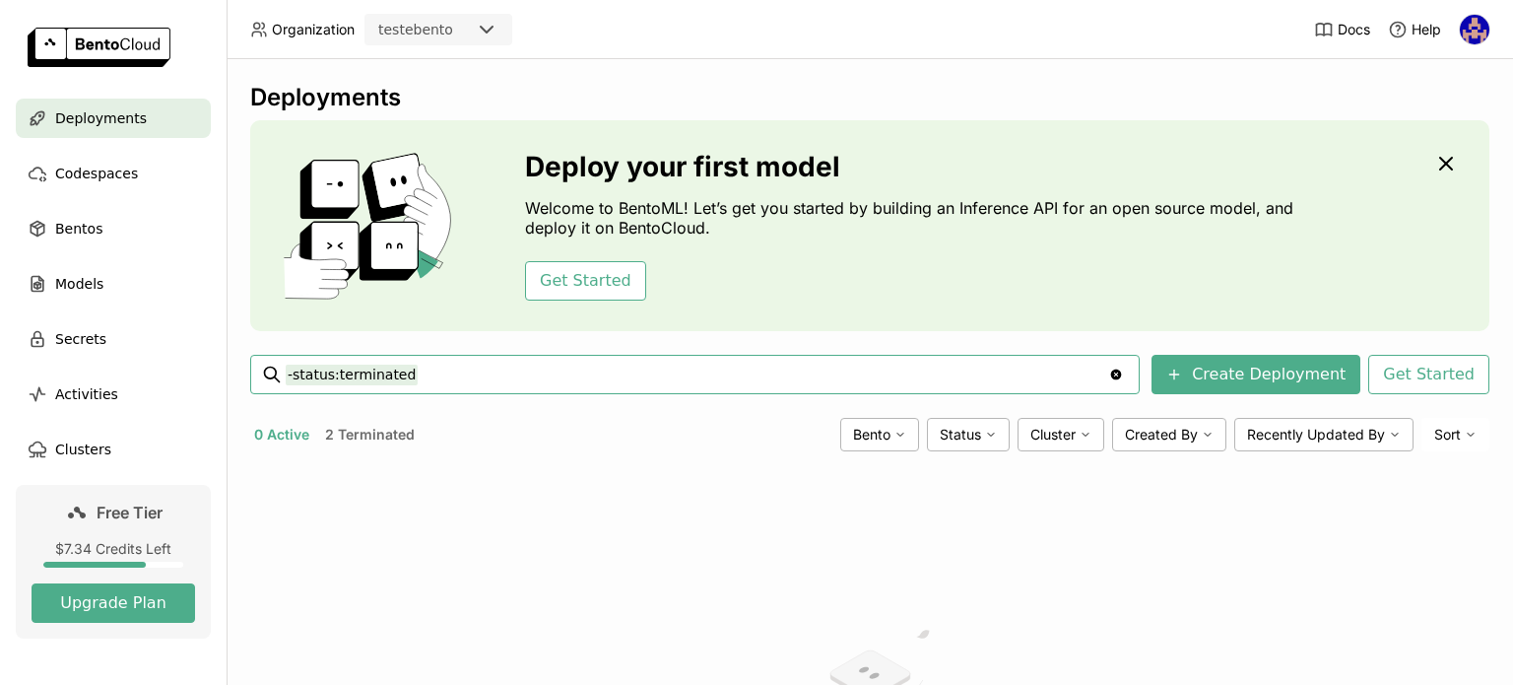
click at [341, 435] on button "2 Terminated" at bounding box center [370, 435] width 98 height 26
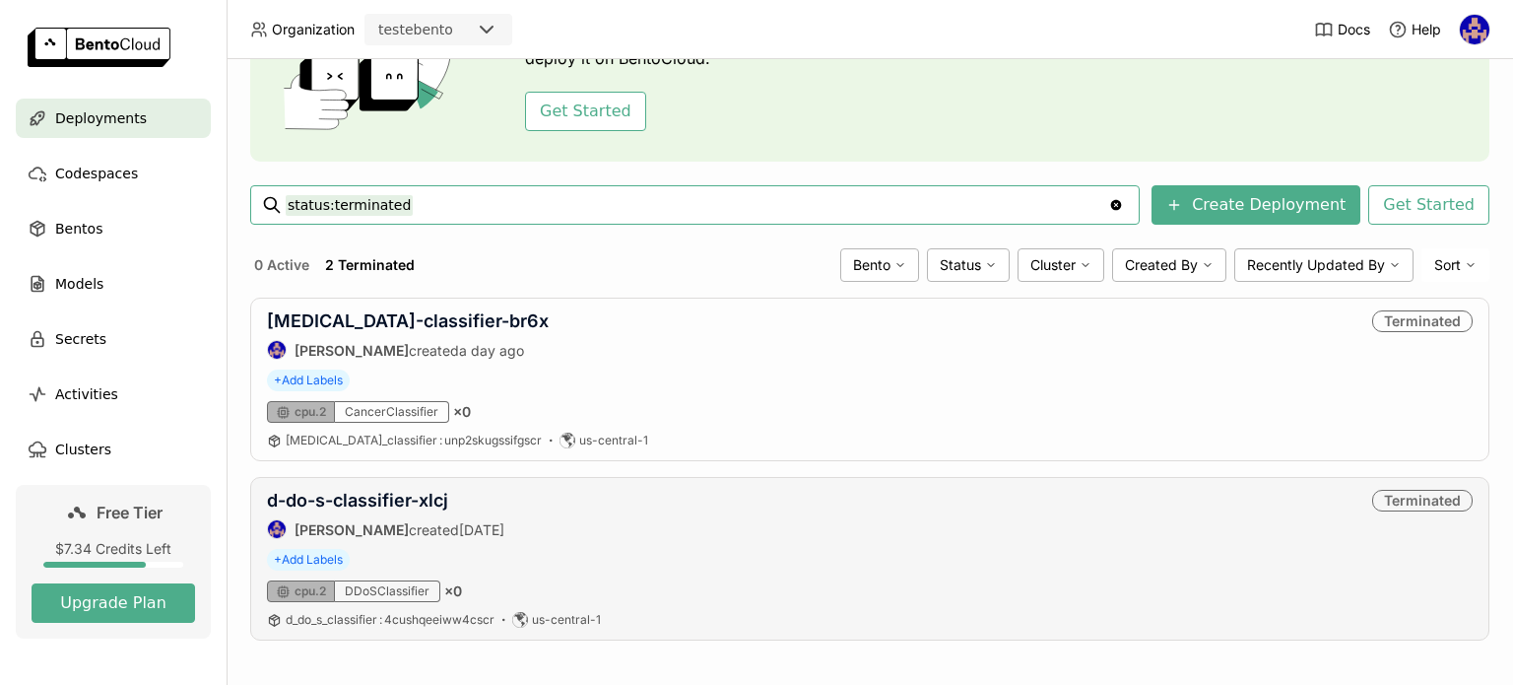
scroll to position [175, 0]
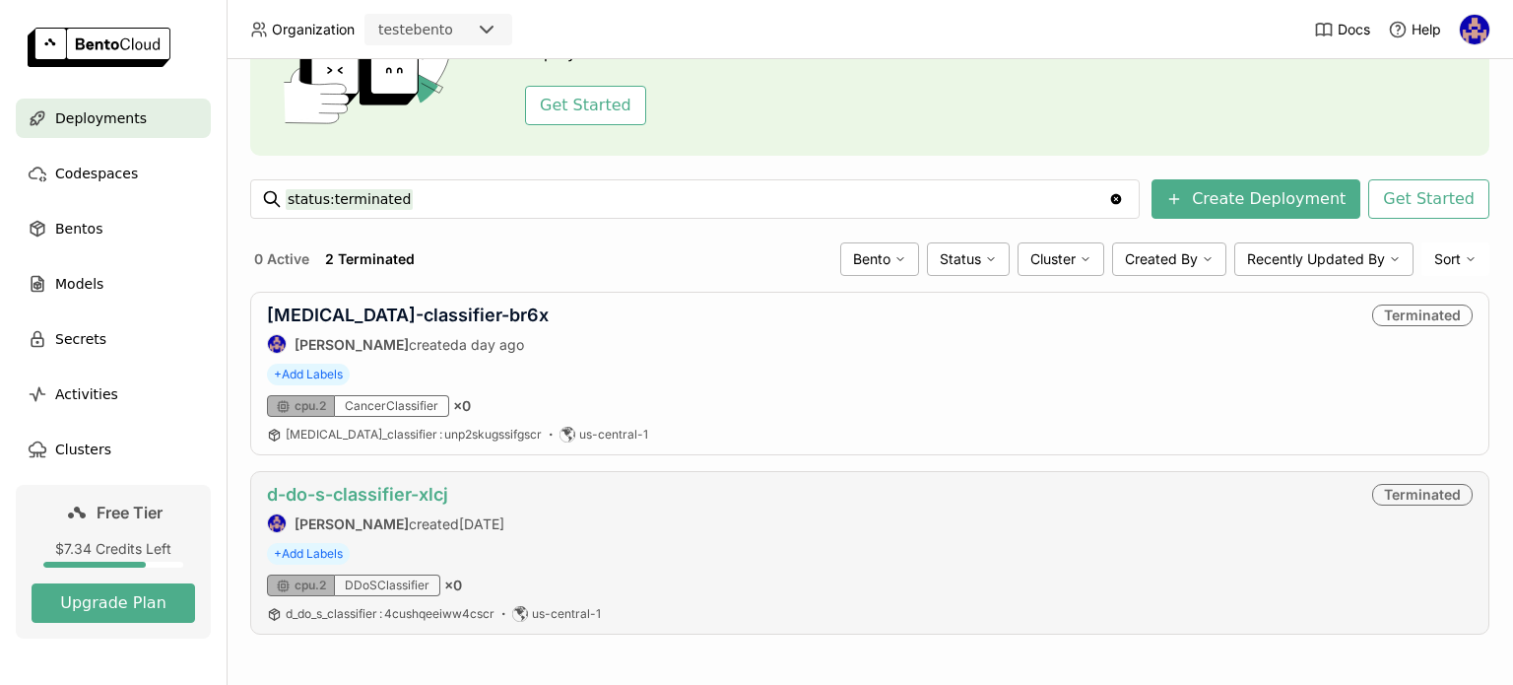
click at [445, 490] on link "d-do-s-classifier-xlcj" at bounding box center [357, 494] width 181 height 21
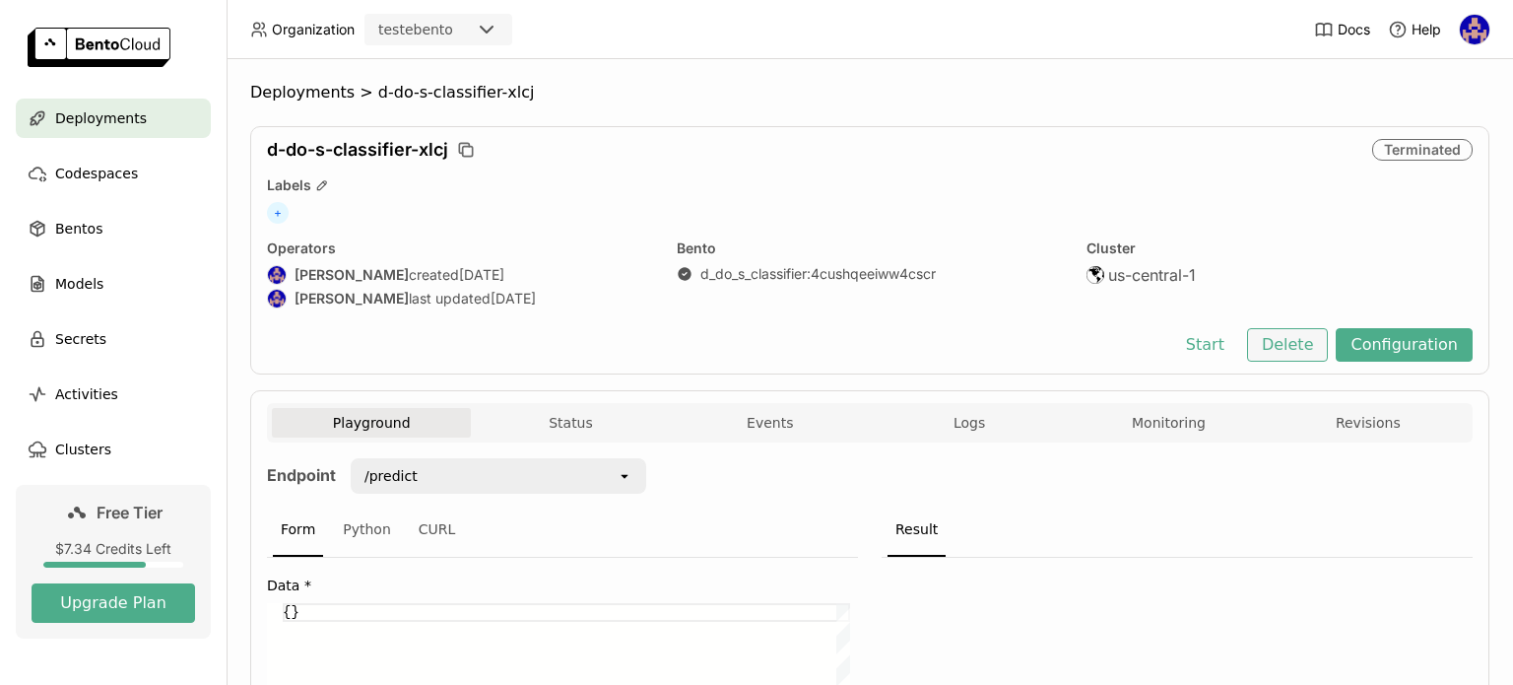
click at [1284, 330] on button "Delete" at bounding box center [1288, 344] width 82 height 33
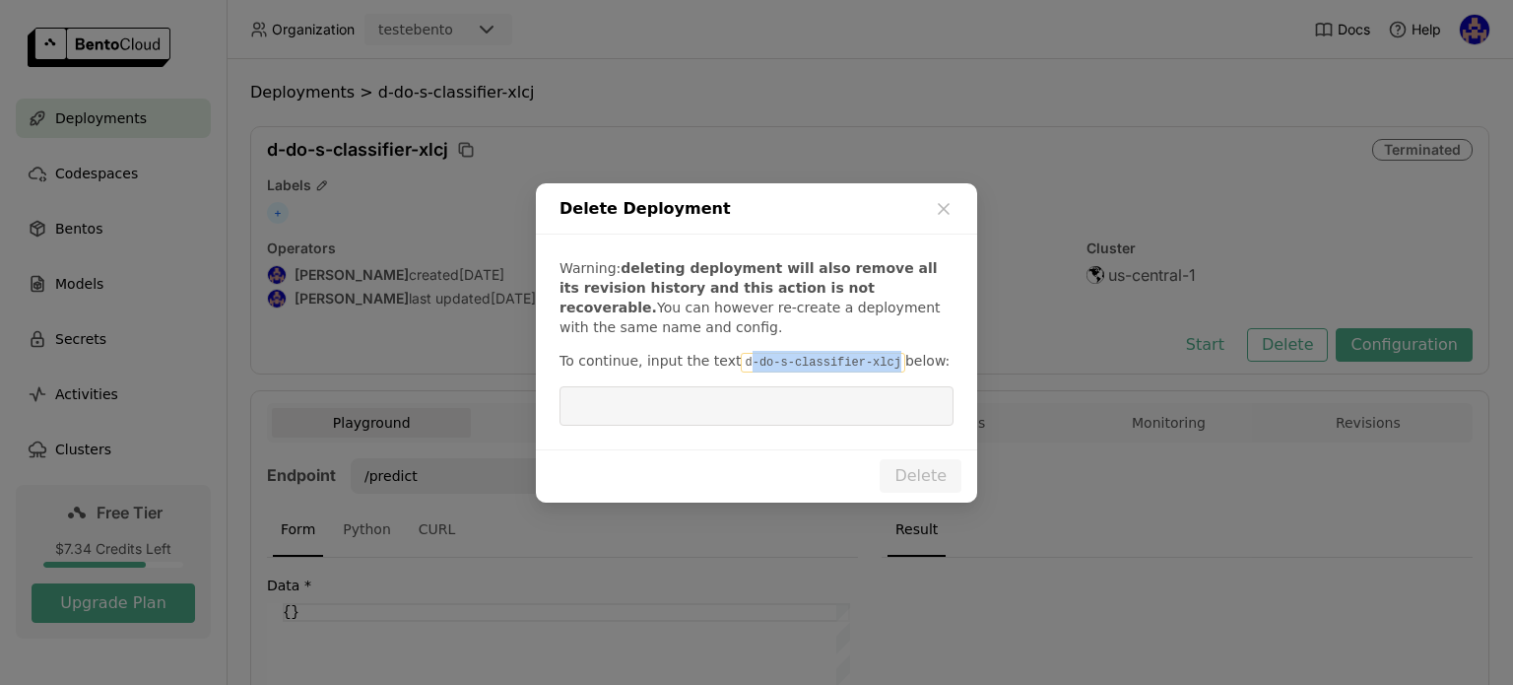
drag, startPoint x: 871, startPoint y: 364, endPoint x: 739, endPoint y: 358, distance: 132.2
click at [741, 358] on code "d-do-s-classifier-xlcj" at bounding box center [823, 363] width 164 height 20
click at [741, 362] on code "d-do-s-classifier-xlcj" at bounding box center [823, 363] width 164 height 20
drag, startPoint x: 728, startPoint y: 366, endPoint x: 862, endPoint y: 354, distance: 134.5
click at [862, 354] on code "d-do-s-classifier-xlcj" at bounding box center [823, 363] width 164 height 20
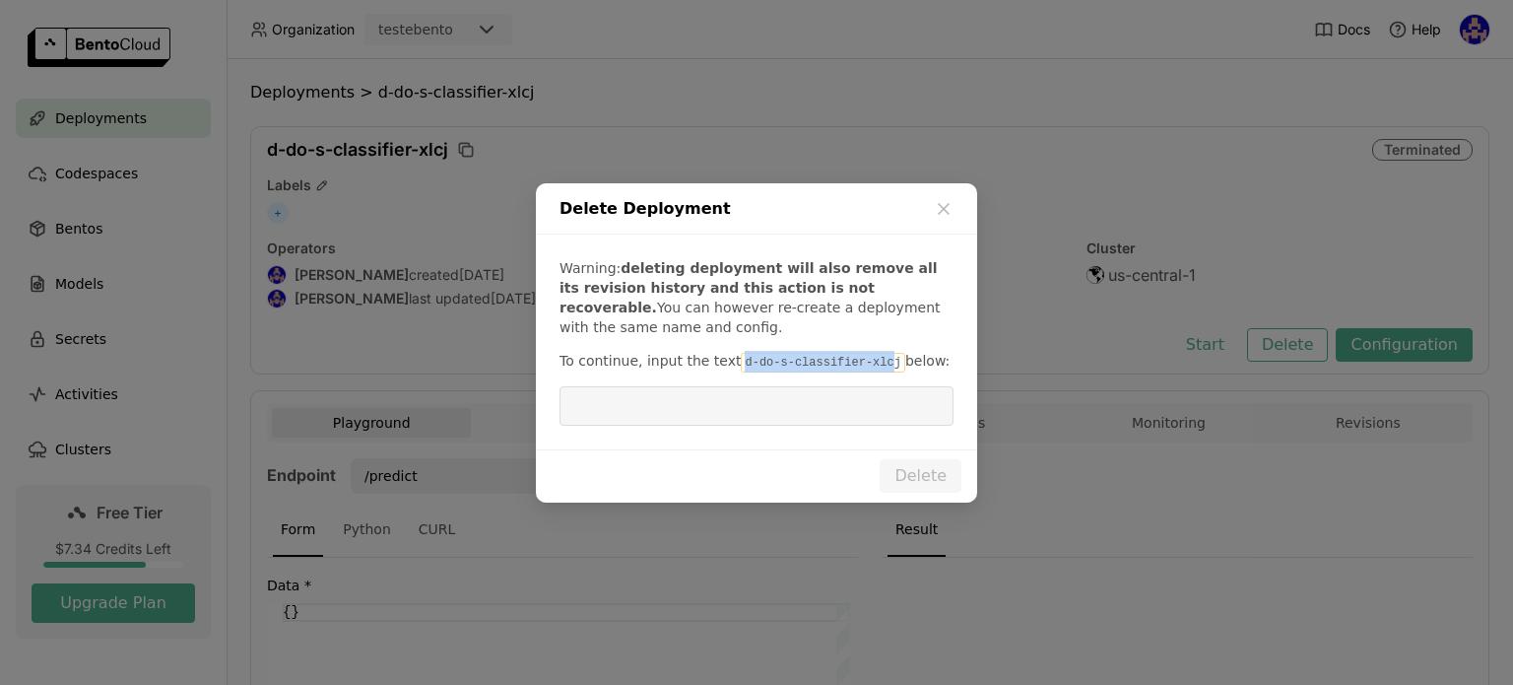
copy code "d-do-s-classifier-xlc"
click at [846, 406] on input "dialog" at bounding box center [756, 405] width 370 height 37
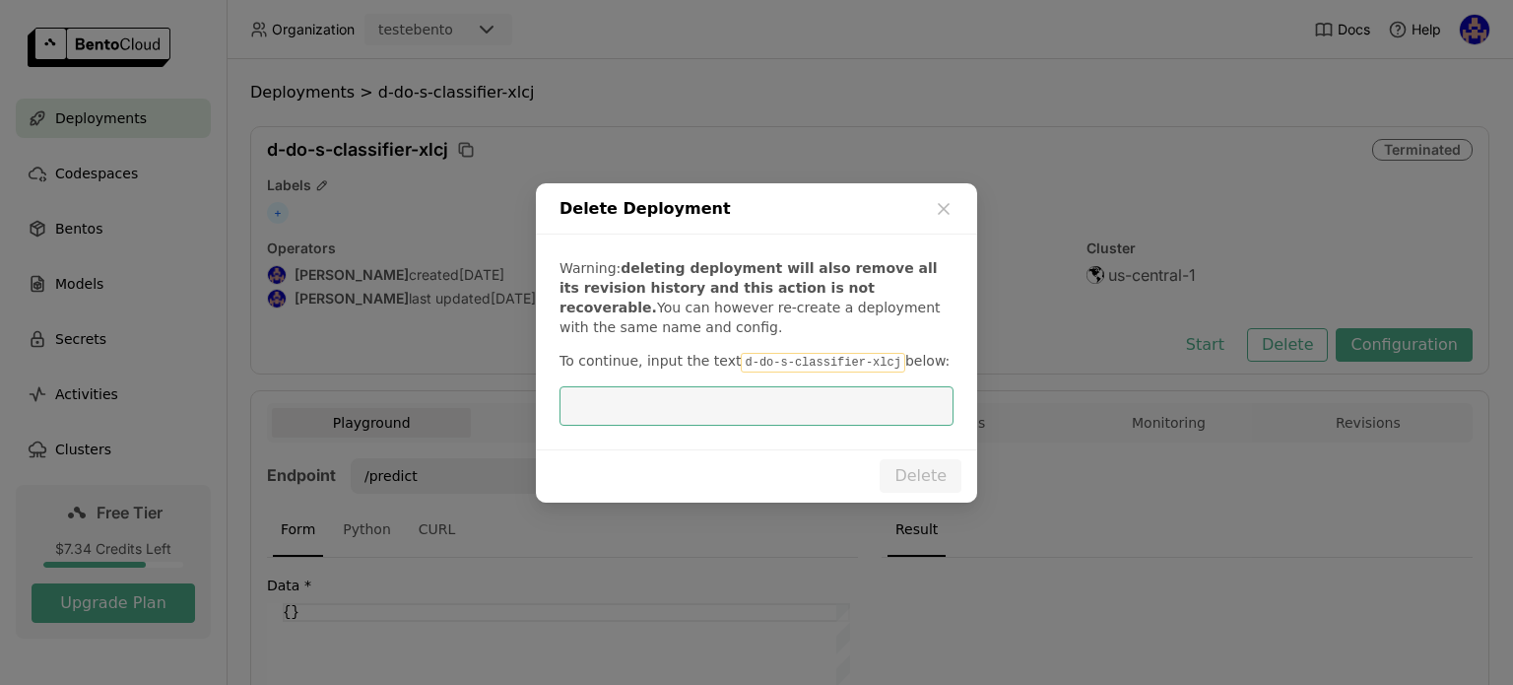
paste input "d-do-s-classifier-xlc"
type input "d-do-s-classifier-xlcj"
click at [925, 468] on button "Delete" at bounding box center [921, 475] width 82 height 33
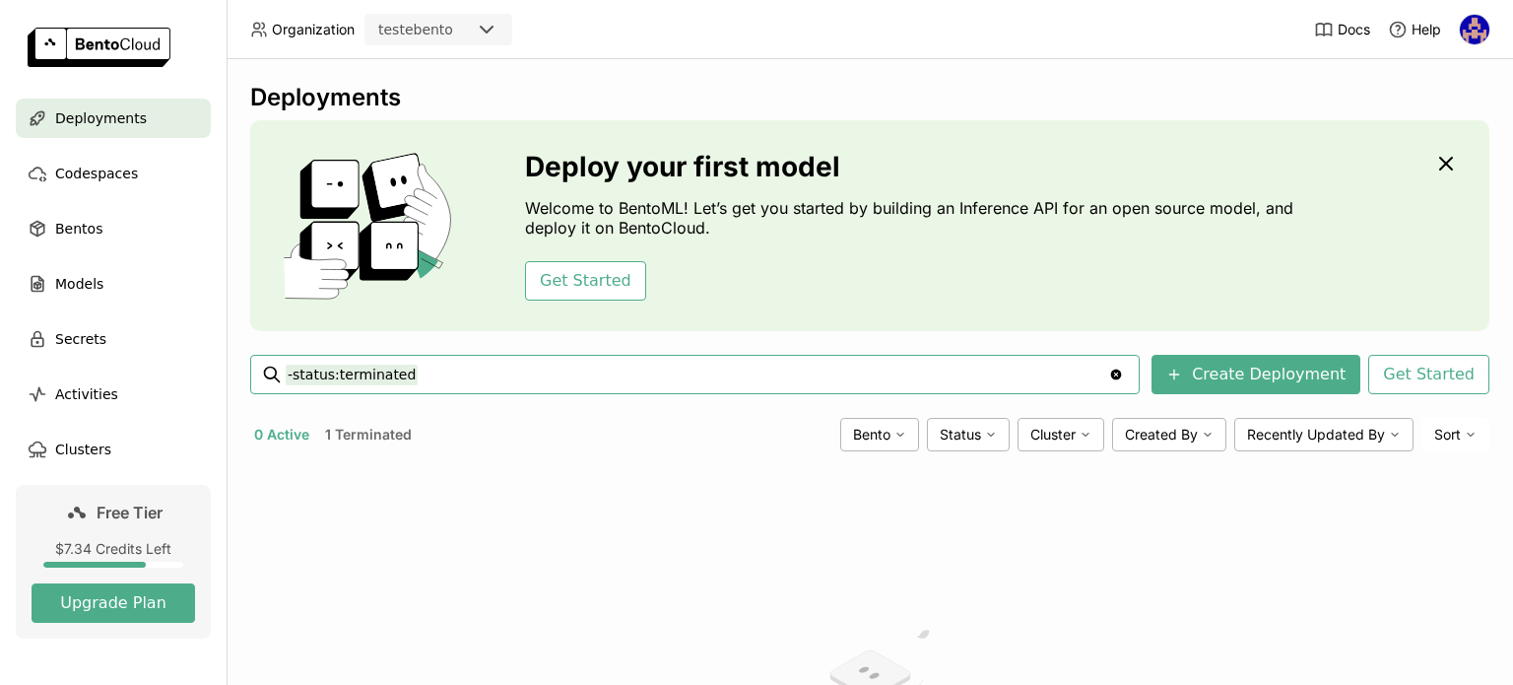
click at [397, 429] on button "1 Terminated" at bounding box center [368, 435] width 95 height 26
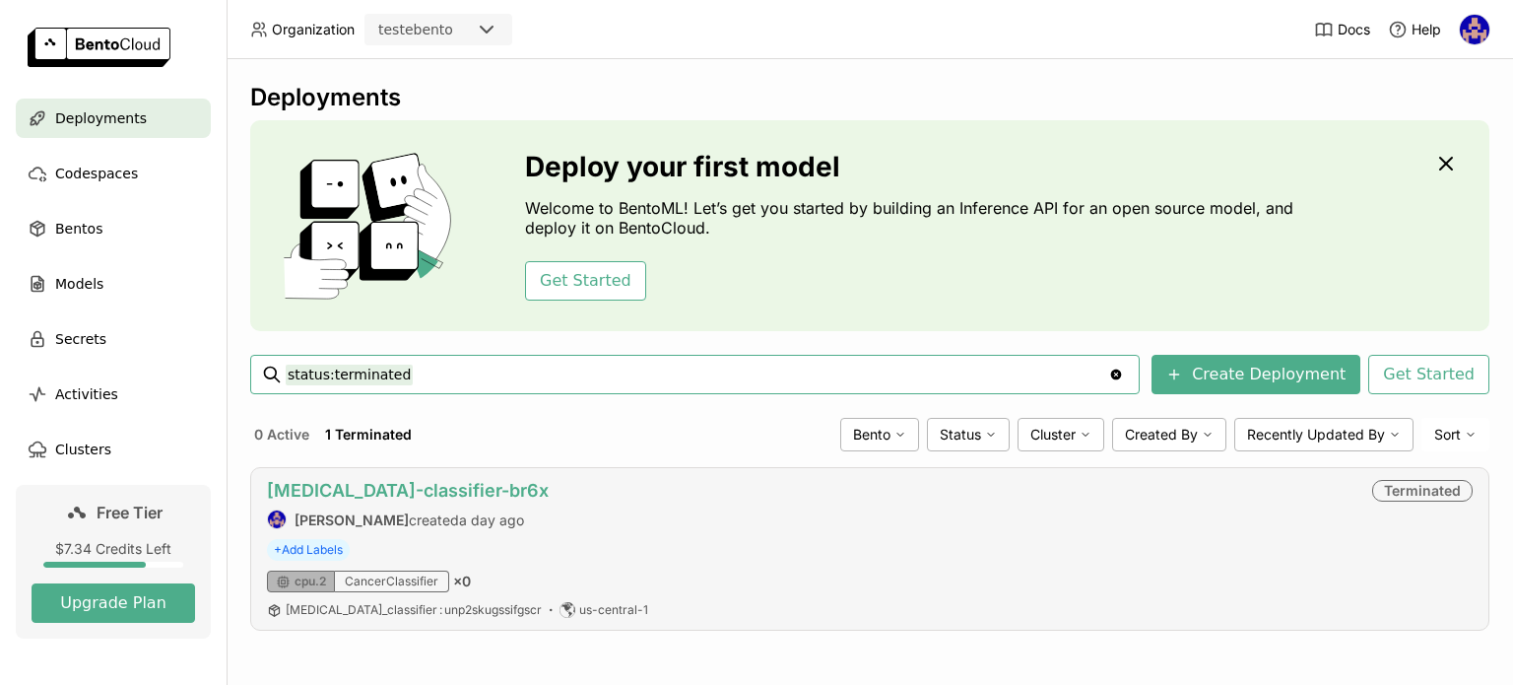
click at [427, 484] on link "[MEDICAL_DATA]-classifier-br6x" at bounding box center [408, 490] width 282 height 21
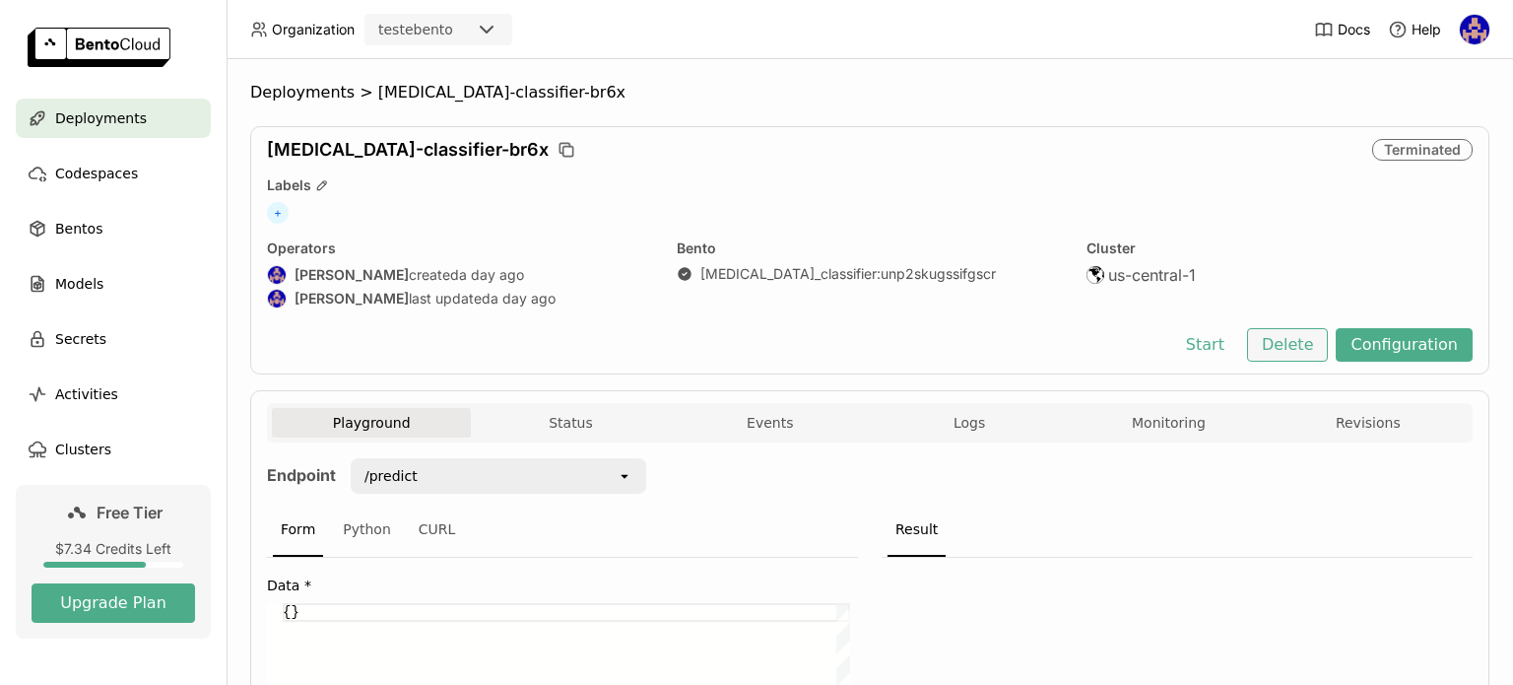
click at [1265, 342] on button "Delete" at bounding box center [1288, 344] width 82 height 33
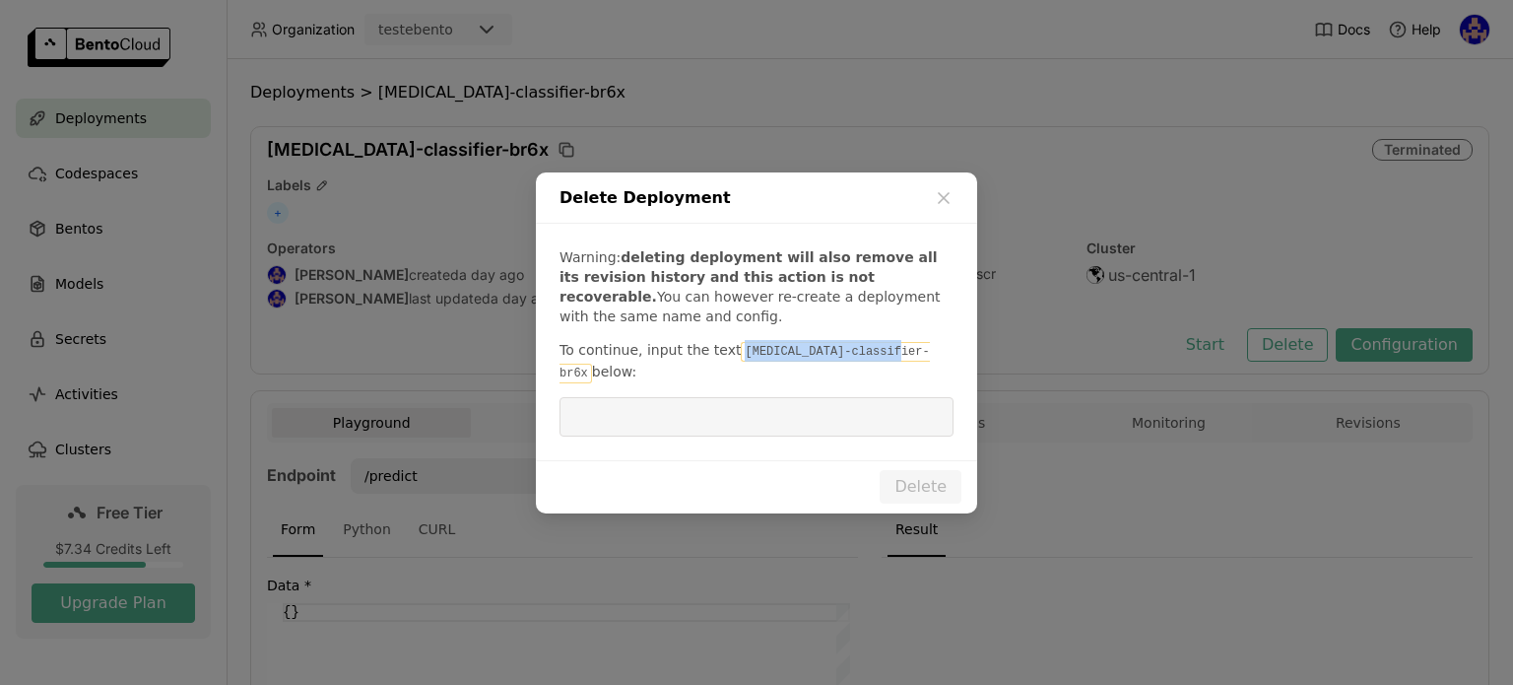
drag, startPoint x: 870, startPoint y: 357, endPoint x: 728, endPoint y: 366, distance: 142.2
click at [728, 366] on code "[MEDICAL_DATA]-classifier-br6x" at bounding box center [745, 362] width 370 height 41
copy code "[MEDICAL_DATA]-classifier-br6x"
click at [752, 421] on input "dialog" at bounding box center [756, 416] width 370 height 37
paste input "[MEDICAL_DATA]-classifier-br6x"
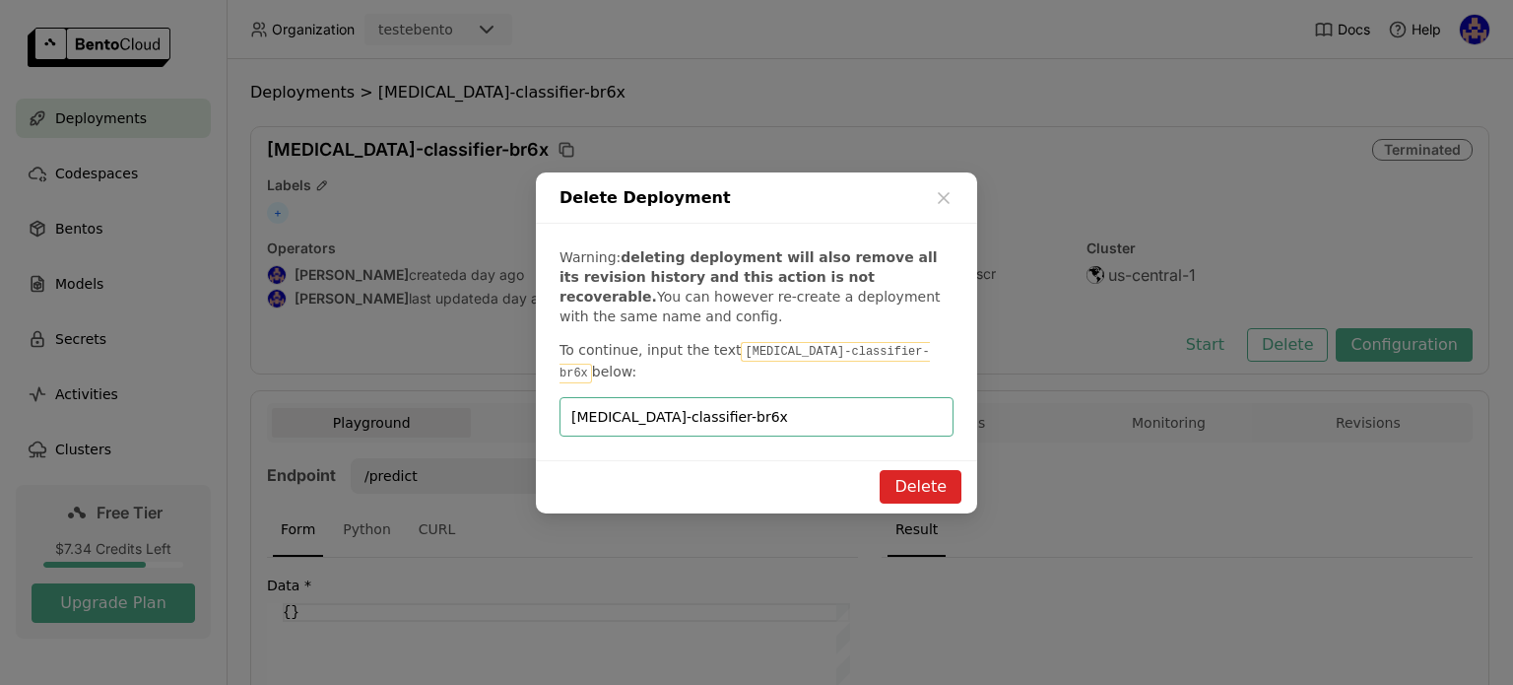
type input "[MEDICAL_DATA]-classifier-br6x"
click at [924, 473] on button "Delete" at bounding box center [921, 486] width 82 height 33
